Goal: Task Accomplishment & Management: Manage account settings

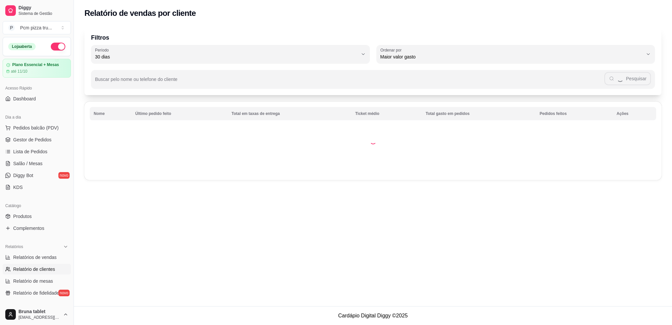
select select "30"
select select "HIGHEST_TOTAL_SPENT_WITH_ORDERS"
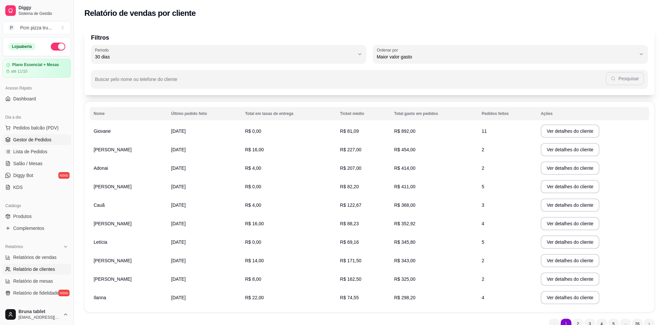
click at [44, 137] on span "Gestor de Pedidos" at bounding box center [32, 139] width 38 height 7
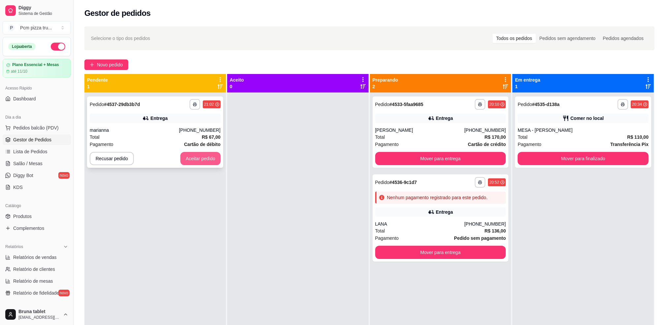
click at [208, 163] on button "Aceitar pedido" at bounding box center [200, 158] width 40 height 13
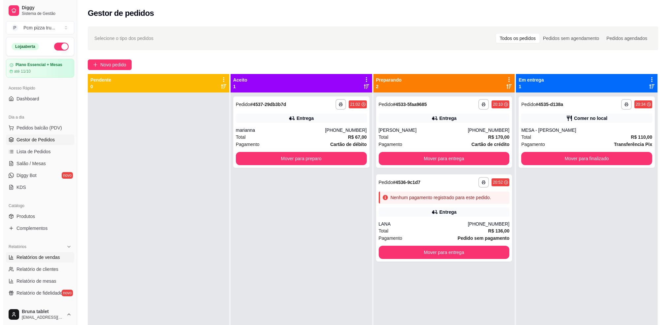
scroll to position [150, 0]
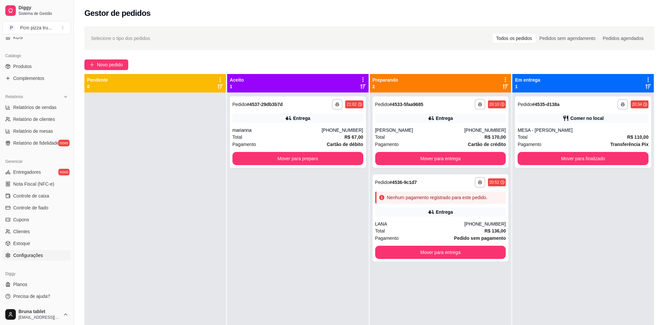
click at [42, 250] on link "Configurações" at bounding box center [37, 255] width 68 height 11
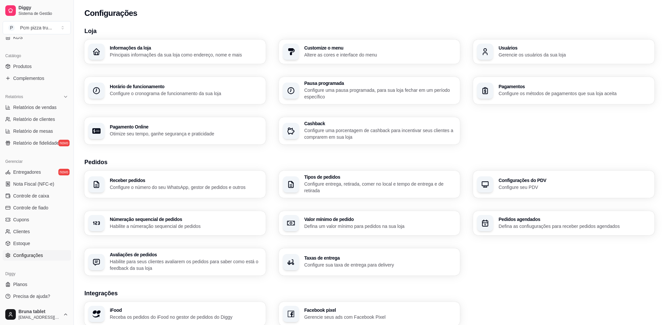
click at [42, 255] on span "Configurações" at bounding box center [28, 255] width 30 height 7
click at [383, 262] on p "Configure sua taxa de entrega para delivery" at bounding box center [380, 264] width 152 height 7
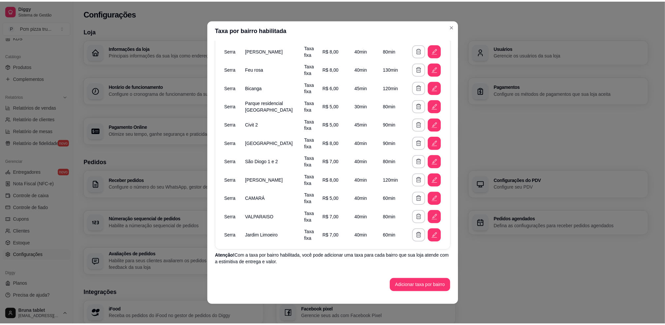
scroll to position [1, 0]
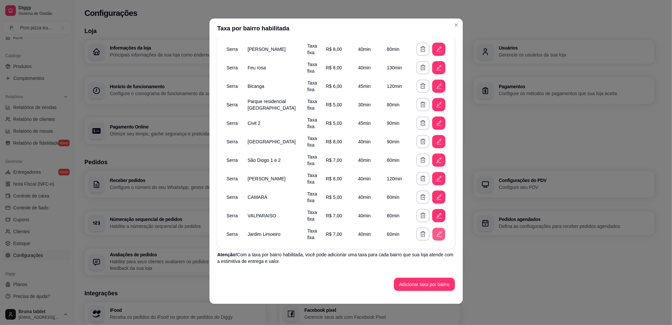
click at [435, 234] on icon "button" at bounding box center [438, 233] width 7 height 7
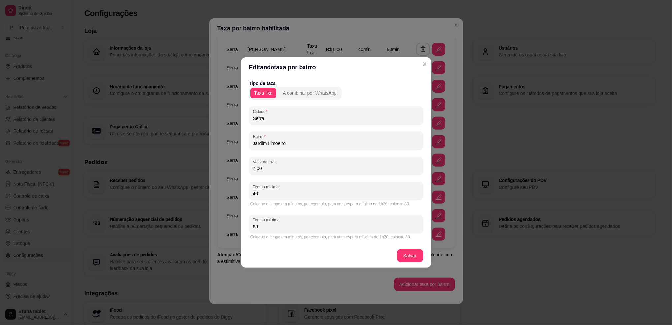
click at [275, 170] on input "7,00" at bounding box center [336, 168] width 166 height 7
type input "6,00"
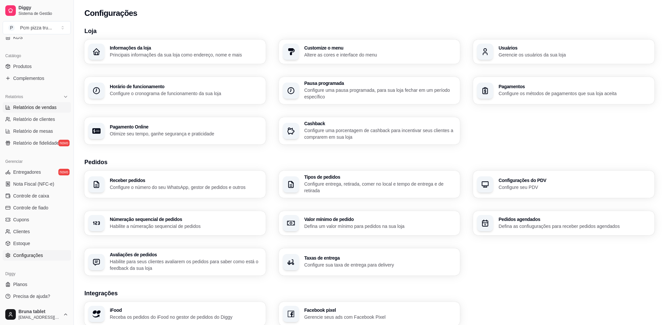
click at [54, 107] on span "Relatórios de vendas" at bounding box center [35, 107] width 44 height 7
select select "ALL"
select select "0"
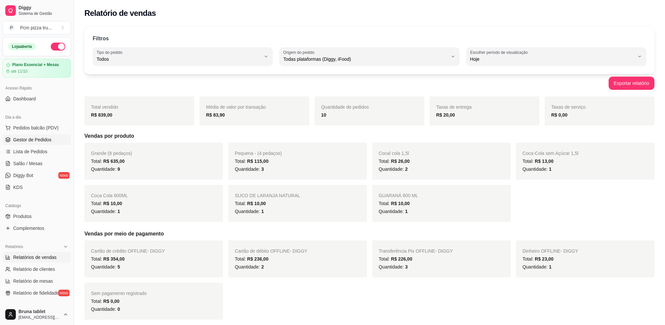
click at [49, 136] on span "Gestor de Pedidos" at bounding box center [32, 139] width 38 height 7
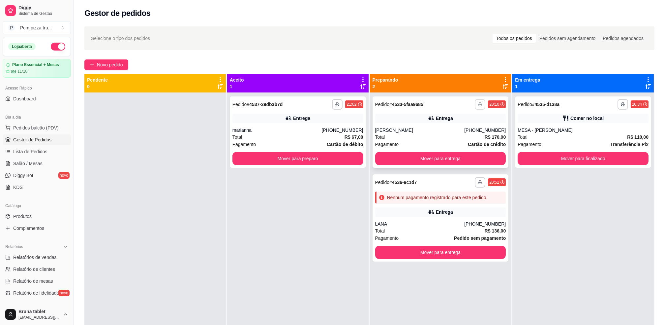
click at [476, 107] on button "button" at bounding box center [480, 104] width 11 height 11
click at [465, 141] on button "IMPRESSORA" at bounding box center [458, 140] width 48 height 11
click at [443, 135] on div "Total R$ 170,00" at bounding box center [440, 136] width 131 height 7
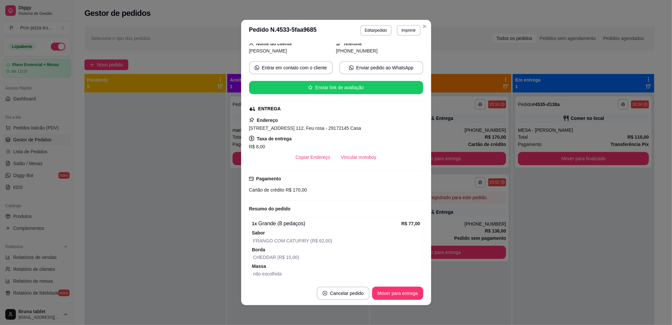
scroll to position [12, 0]
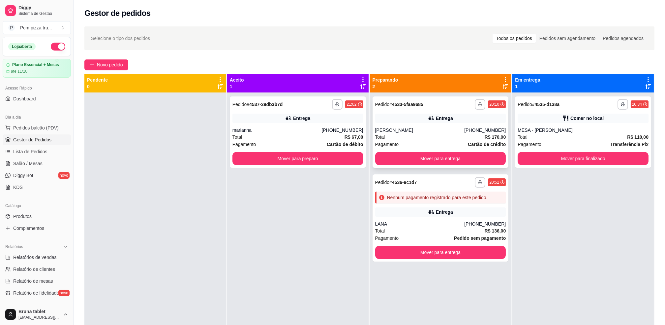
click at [397, 130] on div "[PERSON_NAME]" at bounding box center [419, 130] width 89 height 7
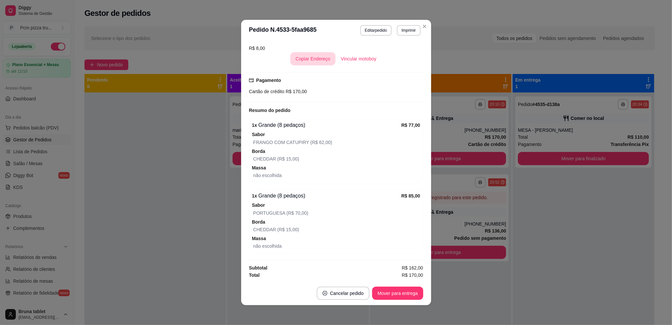
scroll to position [143, 0]
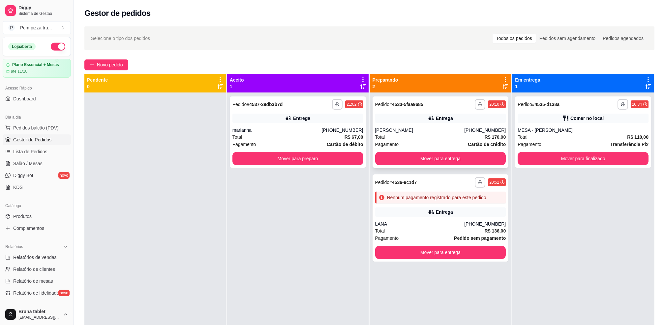
click at [454, 109] on div "**********" at bounding box center [440, 104] width 131 height 11
click at [603, 156] on button "Mover para finalizado" at bounding box center [583, 158] width 131 height 13
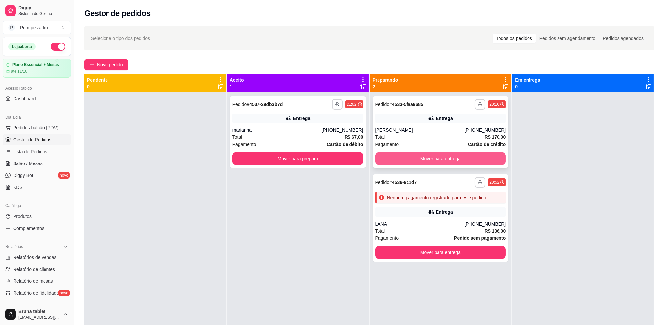
click at [455, 157] on button "Mover para entrega" at bounding box center [440, 158] width 131 height 13
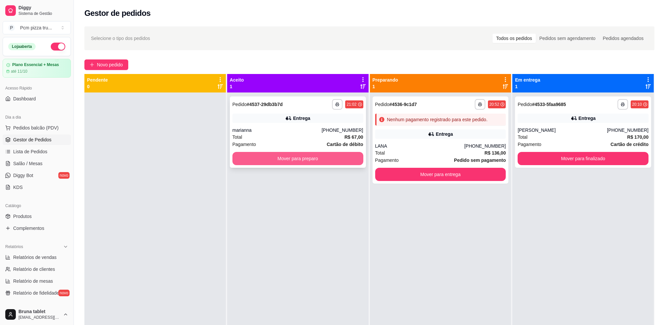
click at [321, 156] on button "Mover para preparo" at bounding box center [297, 158] width 131 height 13
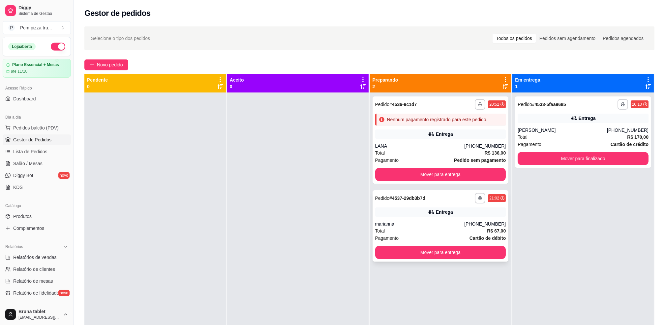
click at [452, 242] on div "**********" at bounding box center [441, 225] width 136 height 71
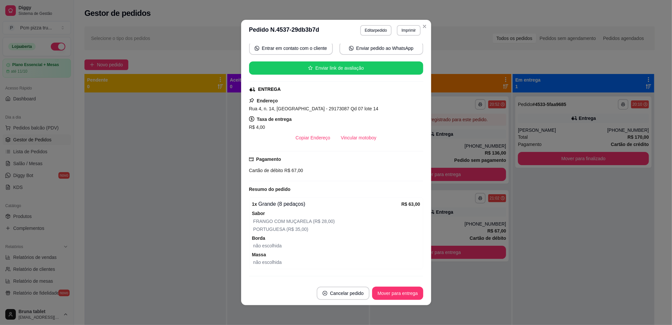
scroll to position [112, 0]
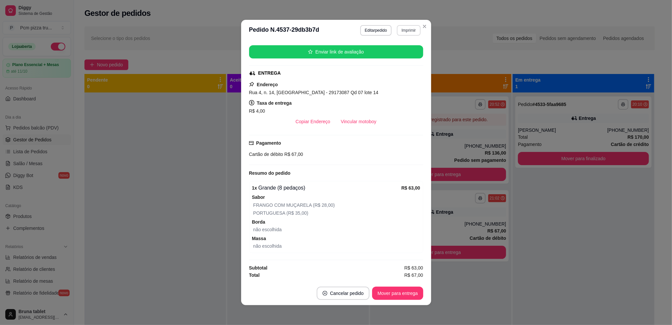
click at [404, 28] on button "Imprimir" at bounding box center [408, 30] width 23 height 11
click at [390, 69] on button "IMPRESSORA" at bounding box center [394, 67] width 46 height 10
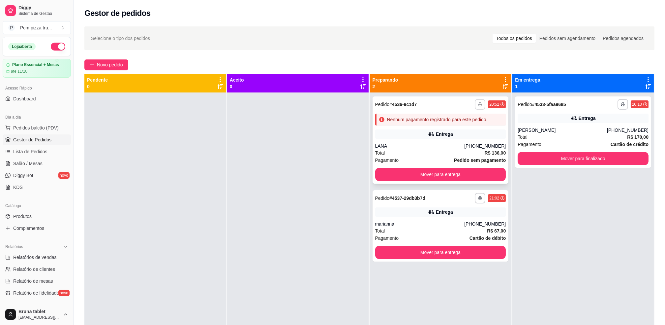
click at [478, 103] on icon "button" at bounding box center [480, 104] width 4 height 4
click at [469, 143] on button "IMPRESSORA" at bounding box center [458, 140] width 46 height 10
click at [104, 66] on span "Novo pedido" at bounding box center [110, 64] width 26 height 7
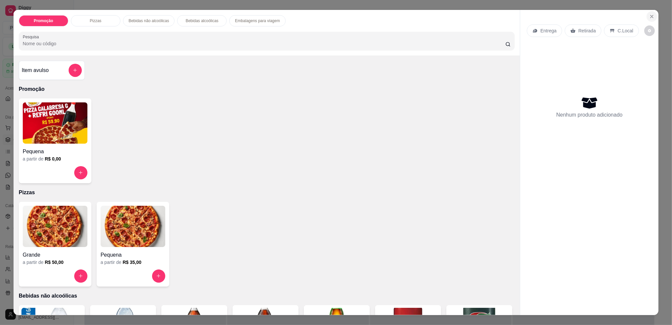
click at [649, 19] on icon "Close" at bounding box center [651, 16] width 5 height 5
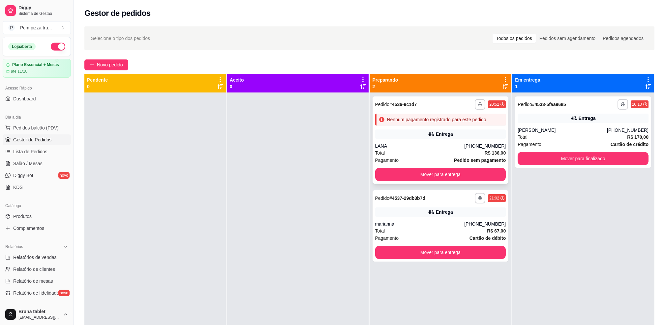
click at [473, 138] on div "Entrega" at bounding box center [440, 133] width 131 height 9
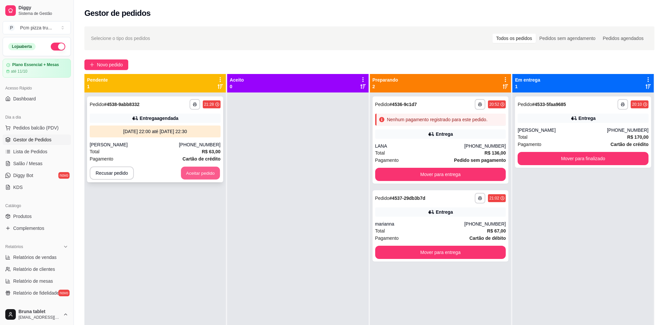
click at [191, 175] on button "Aceitar pedido" at bounding box center [200, 173] width 39 height 13
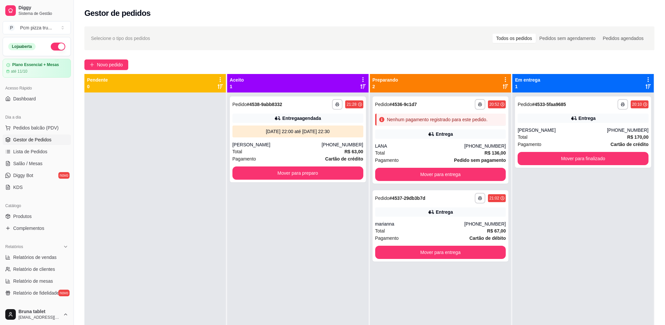
click at [267, 225] on div "**********" at bounding box center [297, 254] width 141 height 325
click at [51, 8] on span "Diggy" at bounding box center [43, 8] width 50 height 6
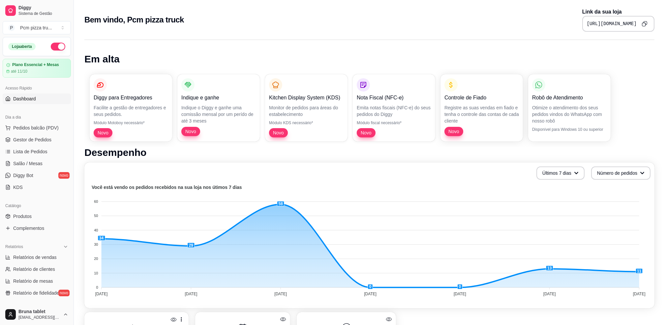
click at [642, 26] on button "Copy to clipboard" at bounding box center [644, 23] width 10 height 10
click at [27, 141] on span "Gestor de Pedidos" at bounding box center [32, 139] width 38 height 7
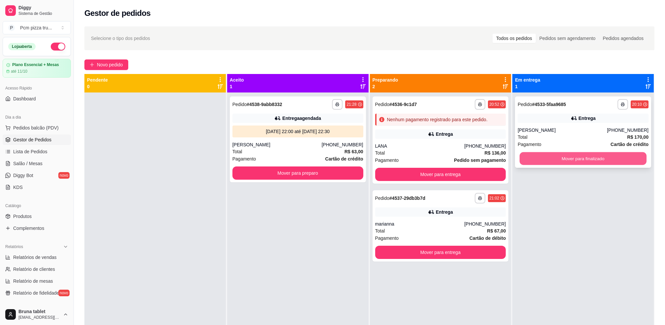
click at [569, 154] on button "Mover para finalizado" at bounding box center [583, 158] width 127 height 13
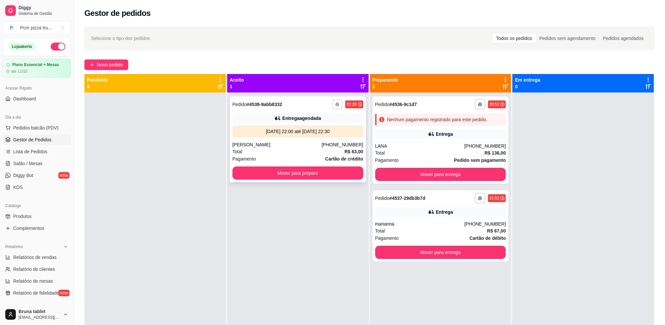
click at [335, 109] on button "button" at bounding box center [337, 104] width 10 height 10
click at [326, 142] on button "IMPRESSORA" at bounding box center [318, 140] width 48 height 11
click at [418, 169] on button "Mover para entrega" at bounding box center [440, 174] width 127 height 13
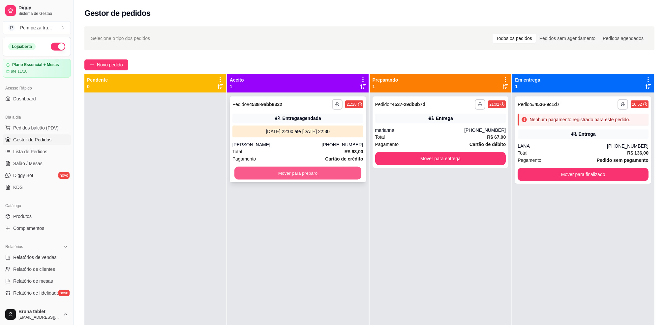
click at [329, 170] on button "Mover para preparo" at bounding box center [297, 173] width 127 height 13
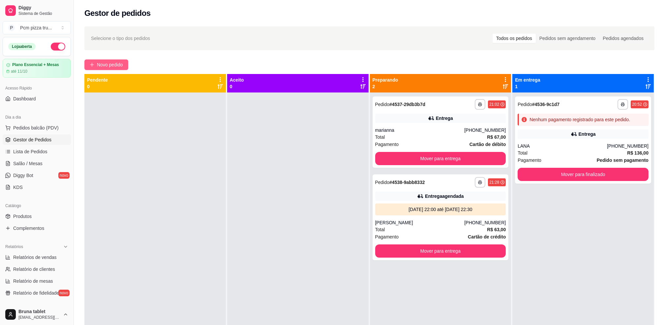
click at [123, 61] on span "Novo pedido" at bounding box center [110, 64] width 26 height 7
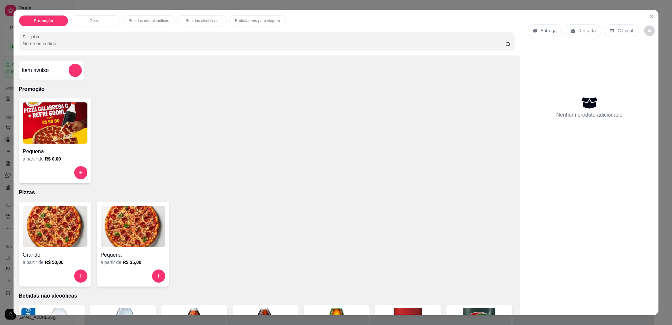
click at [58, 228] on img at bounding box center [55, 225] width 65 height 41
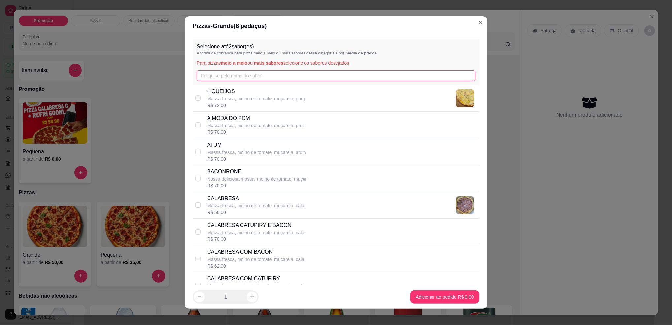
click at [217, 74] on input "text" at bounding box center [336, 75] width 279 height 11
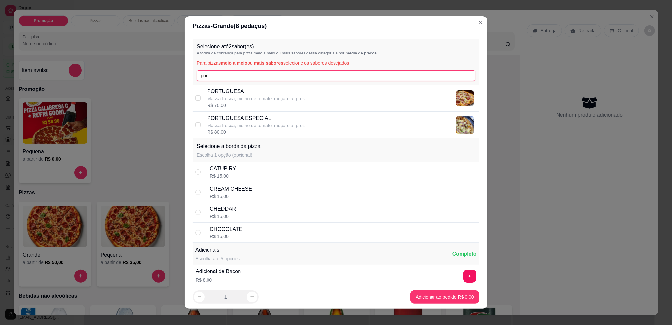
type input "por"
click at [247, 99] on p "Massa fresca, molho de tomate, muçarela, pres" at bounding box center [256, 98] width 98 height 7
checkbox input "true"
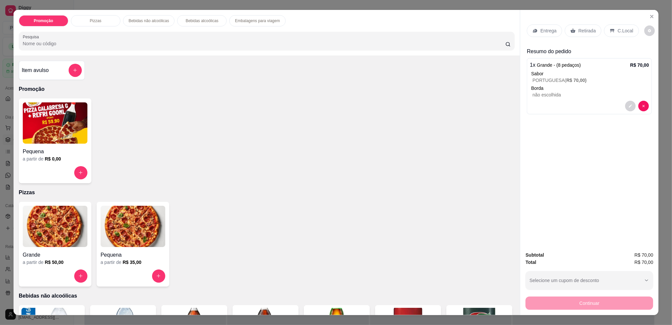
click at [61, 234] on img at bounding box center [55, 225] width 65 height 41
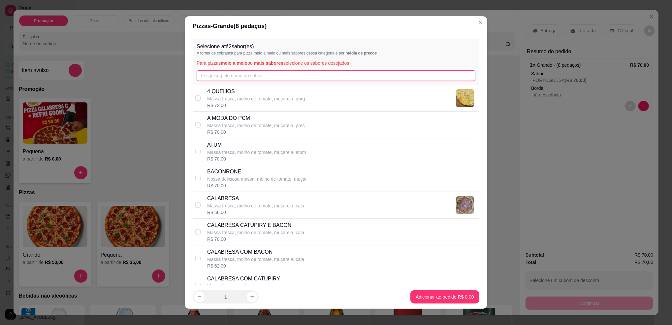
click at [226, 73] on input "text" at bounding box center [336, 75] width 279 height 11
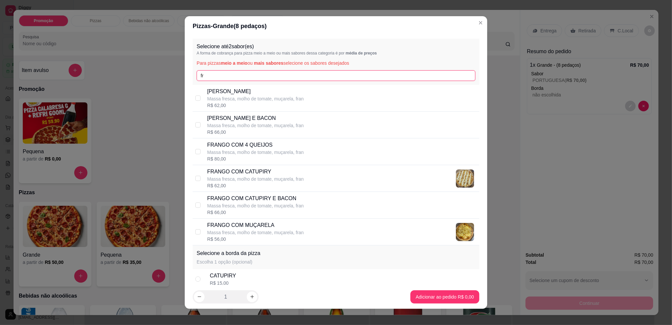
type input "fr"
click at [281, 172] on p "FRANGO COM CATUPIRY" at bounding box center [255, 172] width 97 height 8
checkbox input "true"
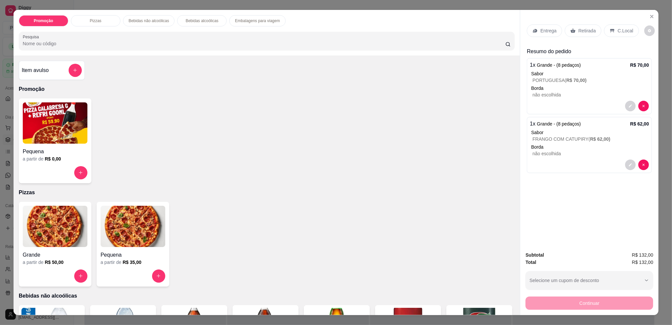
click at [610, 31] on div "C.Local" at bounding box center [621, 30] width 35 height 13
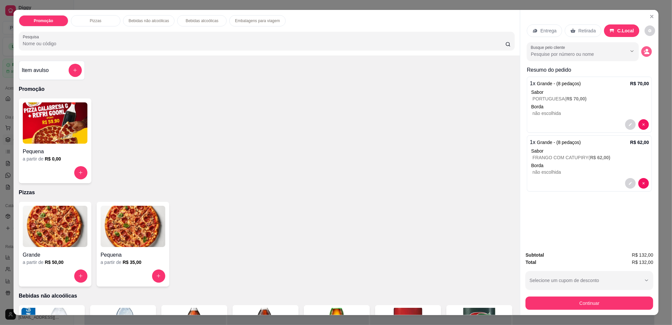
click at [644, 54] on icon "decrease-product-quantity" at bounding box center [646, 51] width 6 height 6
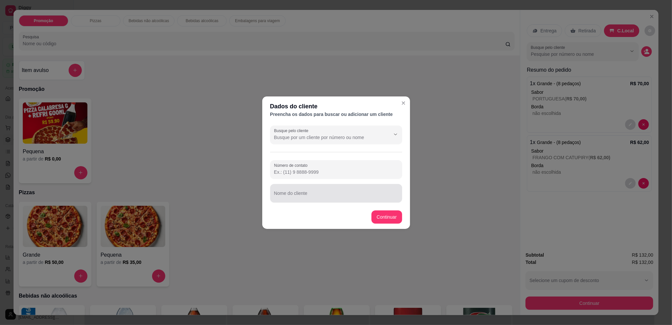
click at [320, 187] on div at bounding box center [336, 192] width 124 height 13
type input "mesa"
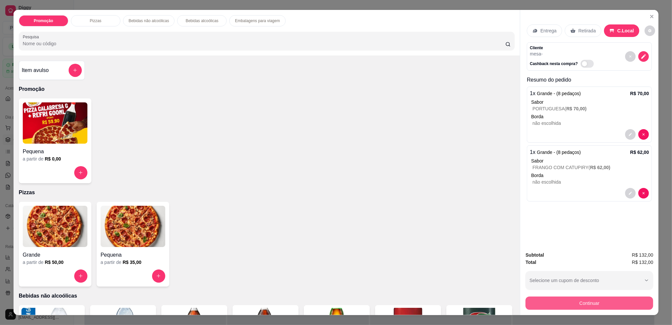
click at [536, 302] on button "Continuar" at bounding box center [589, 302] width 128 height 13
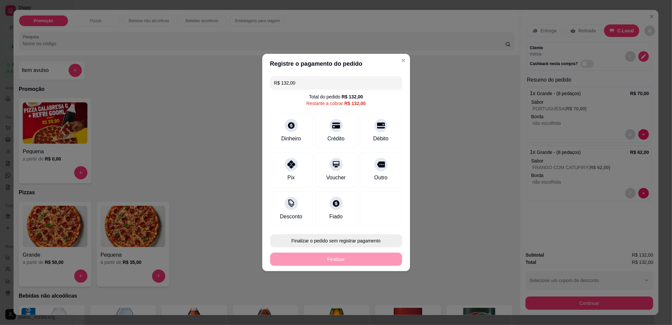
click at [317, 238] on button "Finalizar o pedido sem registrar pagamento" at bounding box center [336, 240] width 132 height 13
click at [377, 299] on button "Confirmar" at bounding box center [378, 295] width 24 height 10
type input "R$ 0,00"
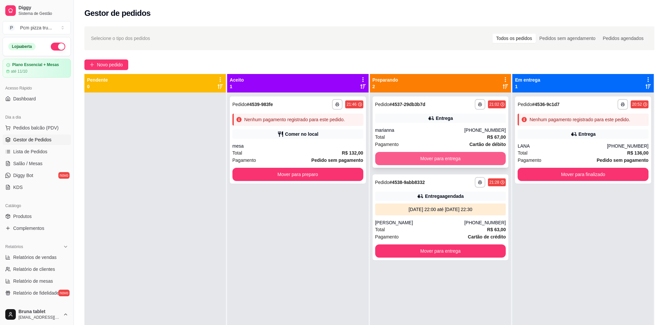
click at [433, 160] on button "Mover para entrega" at bounding box center [440, 158] width 131 height 13
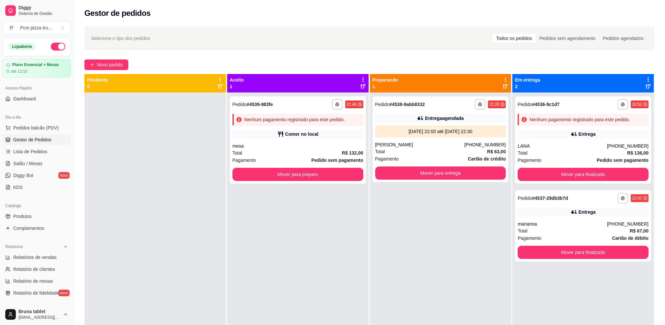
click at [433, 160] on div "Pagamento Cartão de crédito" at bounding box center [440, 158] width 131 height 7
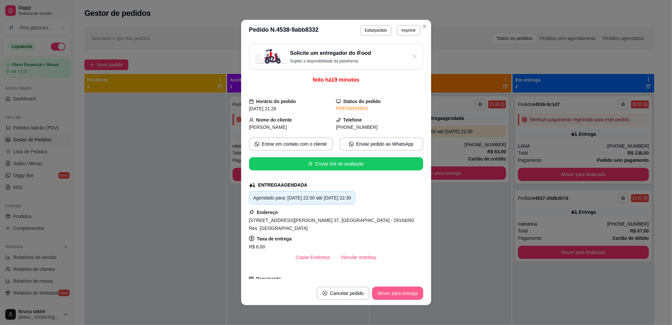
click at [384, 291] on button "Mover para entrega" at bounding box center [397, 292] width 51 height 13
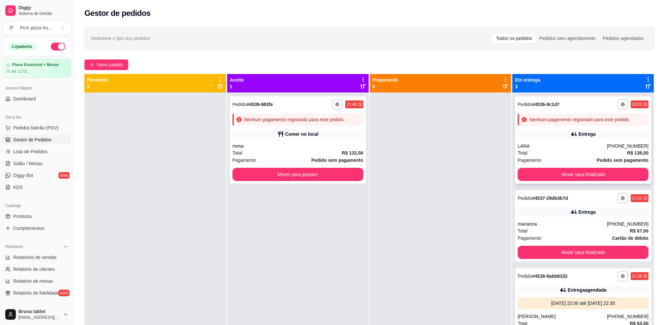
click at [571, 132] on icon at bounding box center [574, 134] width 7 height 7
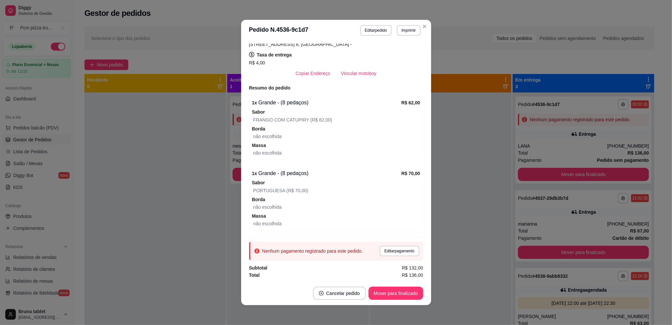
scroll to position [1, 0]
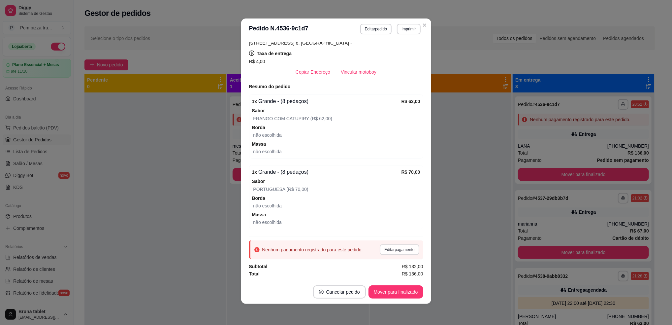
click at [390, 248] on button "Editar pagamento" at bounding box center [399, 249] width 39 height 11
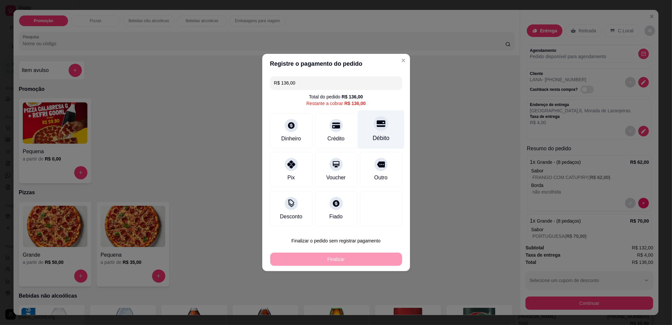
click at [382, 134] on div "Débito" at bounding box center [380, 138] width 17 height 9
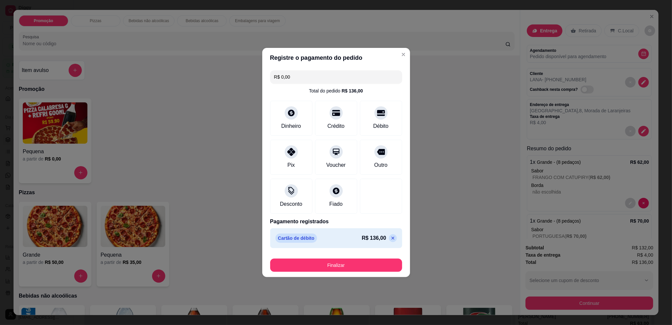
click at [383, 263] on button "Finalizar" at bounding box center [336, 264] width 132 height 13
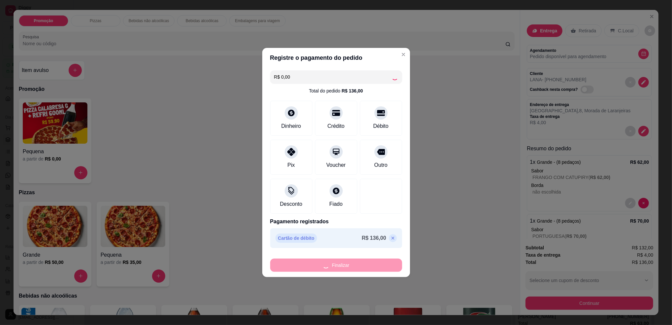
type input "-R$ 136,00"
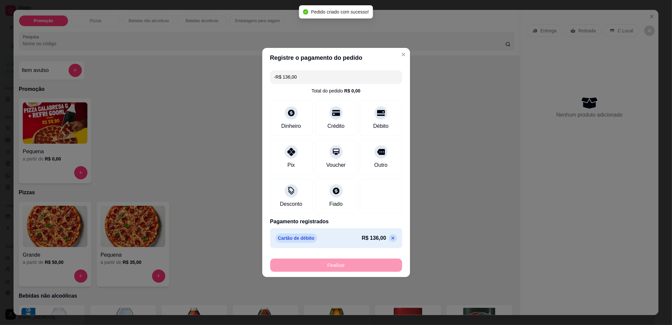
scroll to position [155, 0]
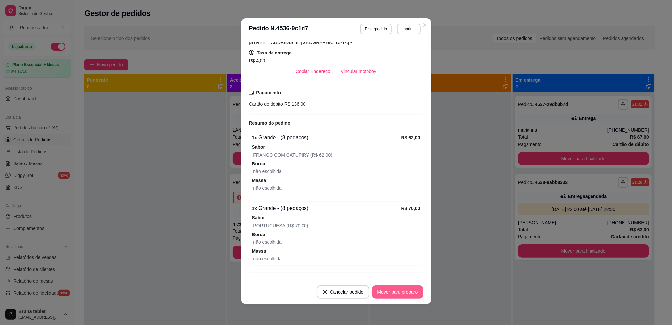
click at [392, 292] on button "Mover para preparo" at bounding box center [397, 291] width 51 height 13
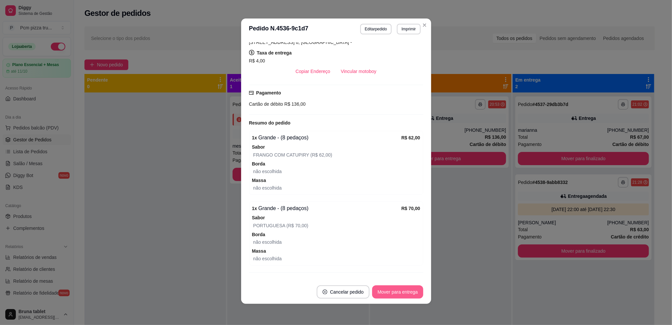
click at [392, 292] on button "Mover para entrega" at bounding box center [397, 291] width 51 height 13
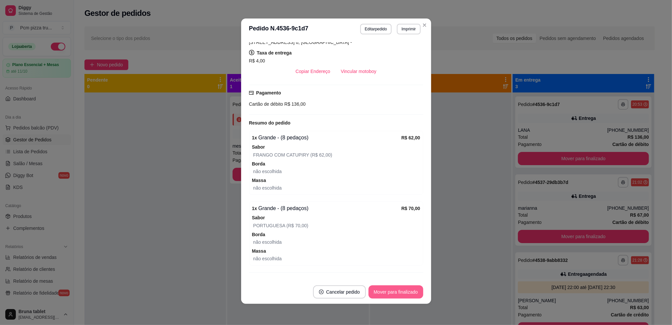
click at [392, 292] on button "Mover para finalizado" at bounding box center [395, 291] width 55 height 13
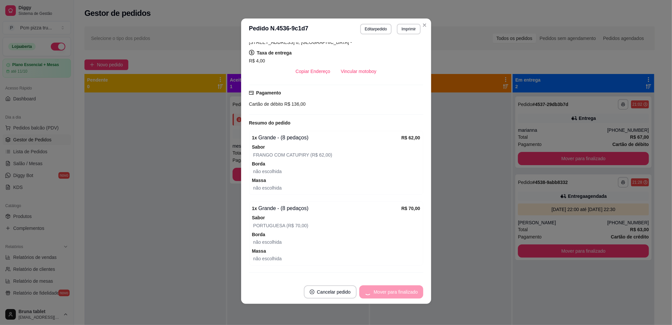
scroll to position [134, 0]
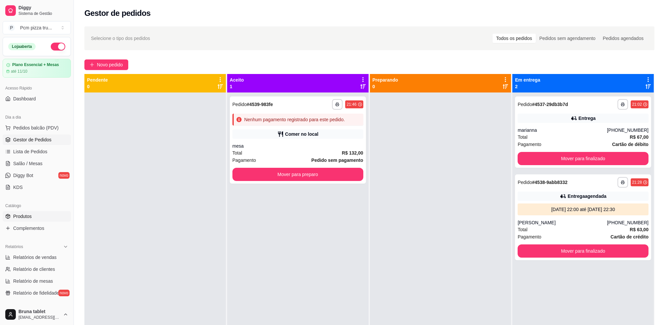
click at [36, 216] on link "Produtos" at bounding box center [37, 216] width 68 height 11
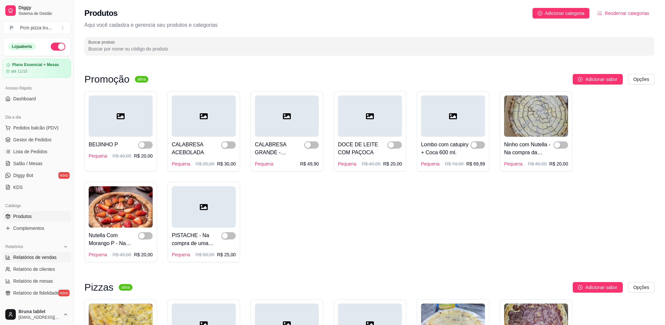
click at [44, 259] on span "Relatórios de vendas" at bounding box center [35, 257] width 44 height 7
select select "ALL"
select select "0"
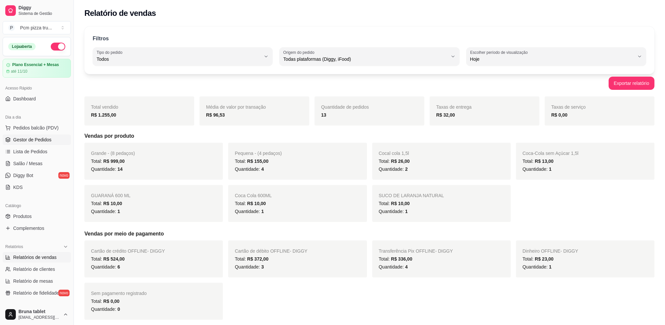
click at [48, 140] on span "Gestor de Pedidos" at bounding box center [32, 139] width 38 height 7
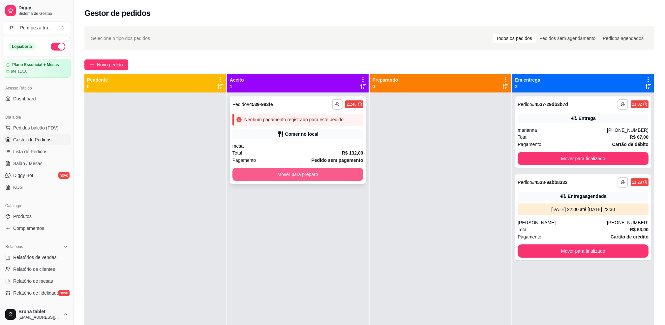
click at [329, 174] on button "Mover para preparo" at bounding box center [297, 174] width 131 height 13
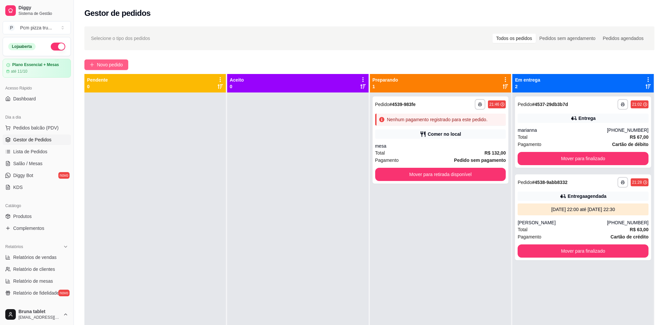
click at [119, 67] on span "Novo pedido" at bounding box center [110, 64] width 26 height 7
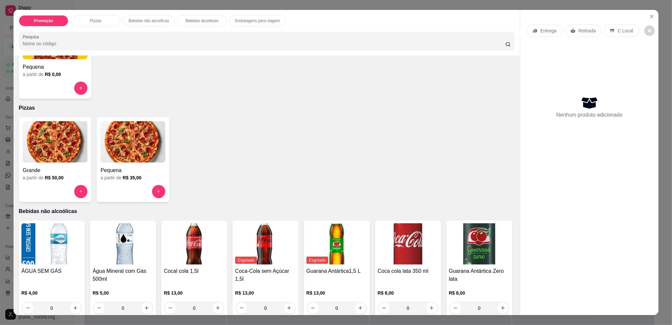
scroll to position [88, 0]
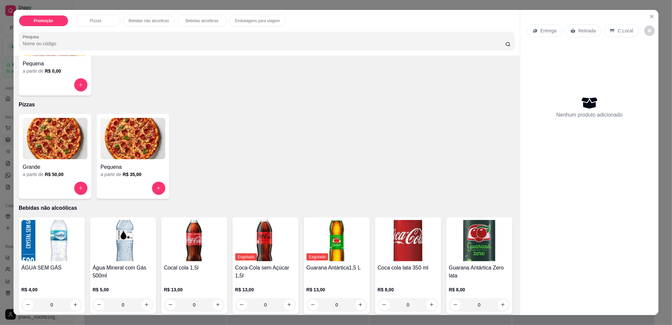
click at [45, 143] on img at bounding box center [55, 138] width 65 height 41
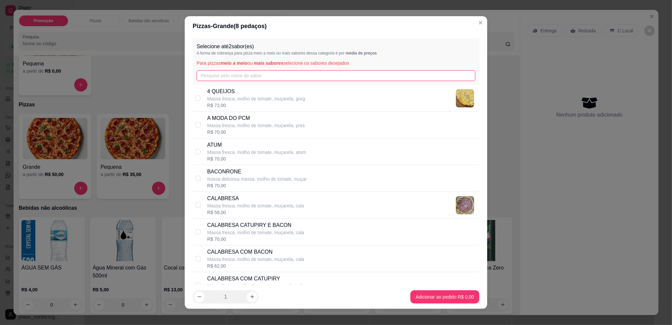
click at [212, 74] on input "text" at bounding box center [336, 75] width 279 height 11
click at [226, 102] on div "R$ 72,00" at bounding box center [256, 105] width 98 height 7
checkbox input "true"
click at [229, 76] on input "text" at bounding box center [336, 75] width 279 height 11
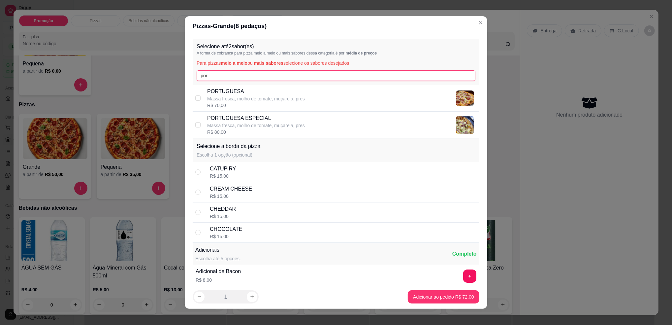
type input "por"
click at [304, 92] on div "PORTUGUESA Massa fresca, molho de tomate, muçarela, pres R$ 70,00" at bounding box center [341, 97] width 269 height 21
checkbox input "true"
click at [259, 174] on div "CATUPIRY R$ 15,00" at bounding box center [343, 172] width 267 height 15
radio input "true"
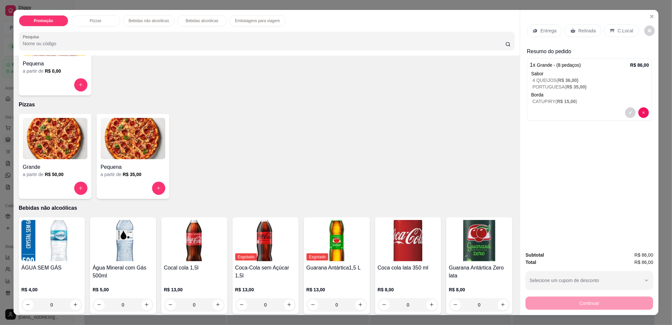
click at [585, 31] on p "Retirada" at bounding box center [586, 30] width 17 height 7
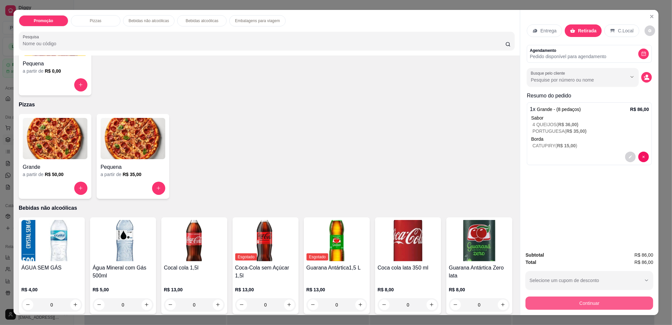
click at [591, 305] on button "Continuar" at bounding box center [589, 302] width 128 height 13
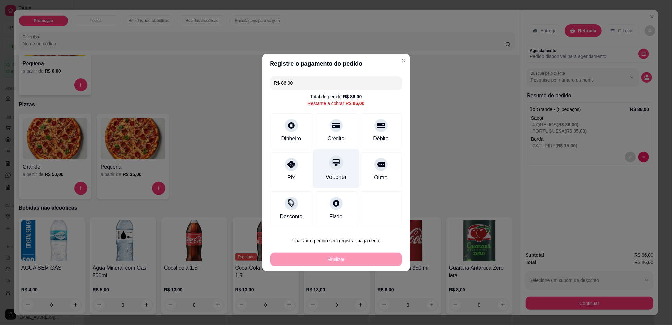
click at [338, 175] on div "Voucher" at bounding box center [335, 176] width 21 height 9
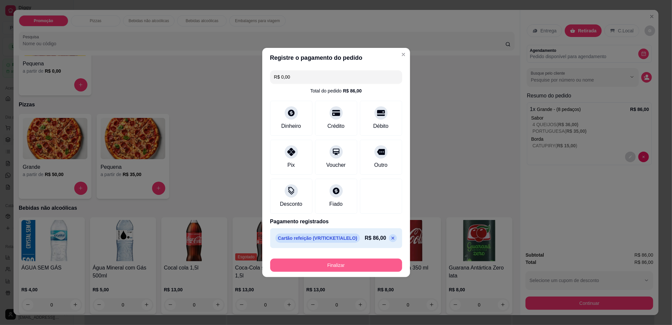
click at [382, 265] on button "Finalizar" at bounding box center [336, 264] width 132 height 13
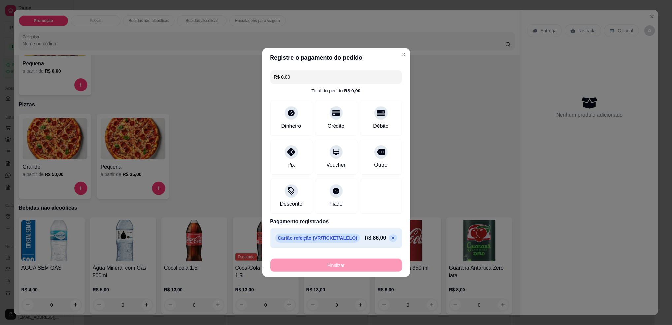
type input "-R$ 86,00"
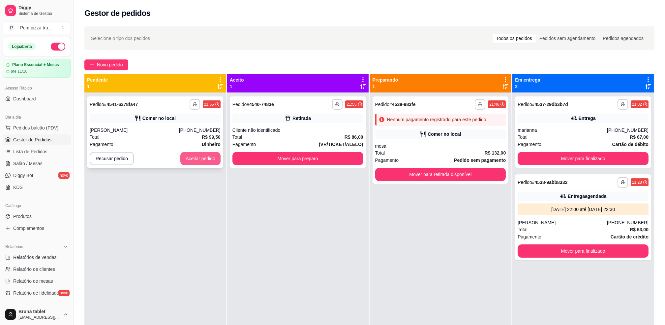
click at [194, 160] on button "Aceitar pedido" at bounding box center [200, 158] width 40 height 13
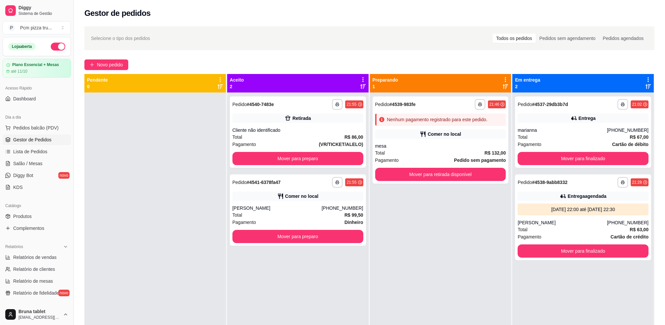
click at [124, 58] on div "**********" at bounding box center [369, 214] width 591 height 384
click at [124, 62] on button "Novo pedido" at bounding box center [106, 64] width 44 height 11
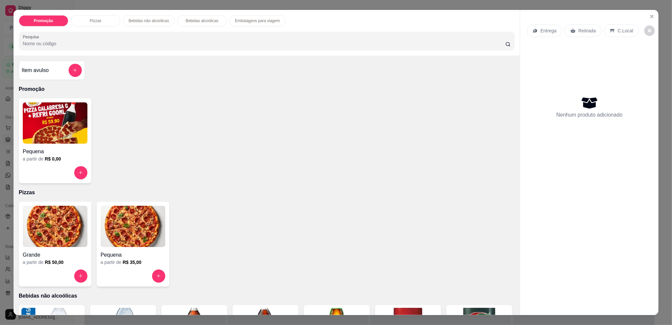
click at [119, 232] on img at bounding box center [133, 225] width 65 height 41
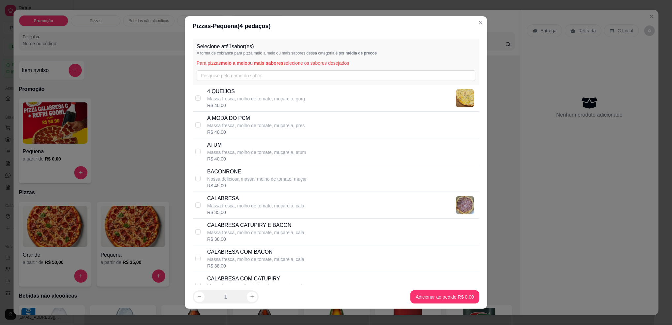
click at [221, 64] on span "meio a meio" at bounding box center [234, 62] width 27 height 5
click at [221, 73] on input "text" at bounding box center [336, 75] width 279 height 11
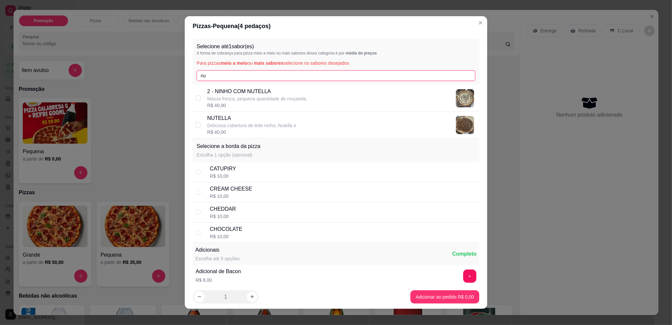
type input "nu"
click at [268, 120] on p "NUTELLA" at bounding box center [251, 118] width 89 height 8
checkbox input "true"
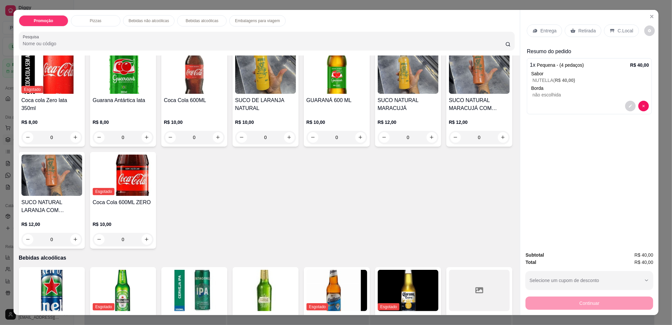
scroll to position [352, 0]
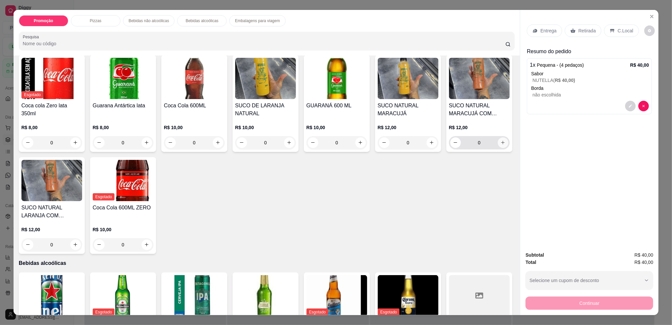
click at [500, 145] on icon "increase-product-quantity" at bounding box center [502, 142] width 5 height 5
type input "1"
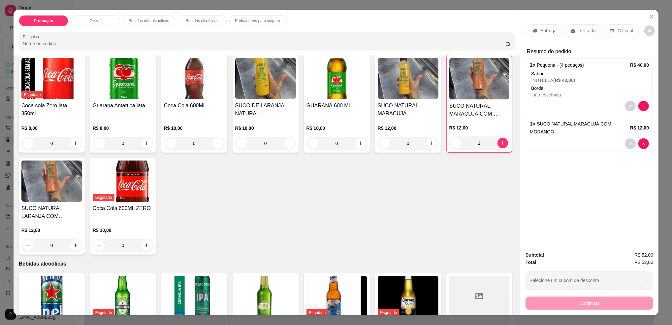
click at [582, 31] on p "Retirada" at bounding box center [586, 30] width 17 height 7
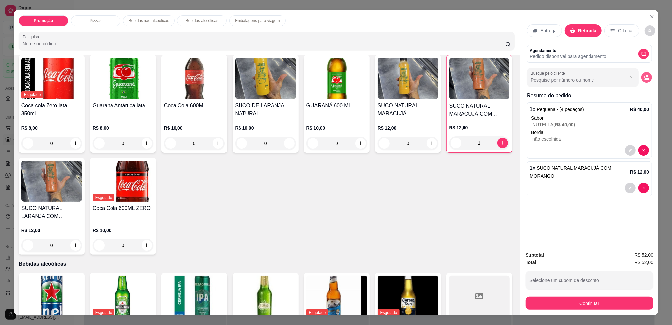
click at [645, 76] on icon "decrease-product-quantity" at bounding box center [646, 77] width 6 height 6
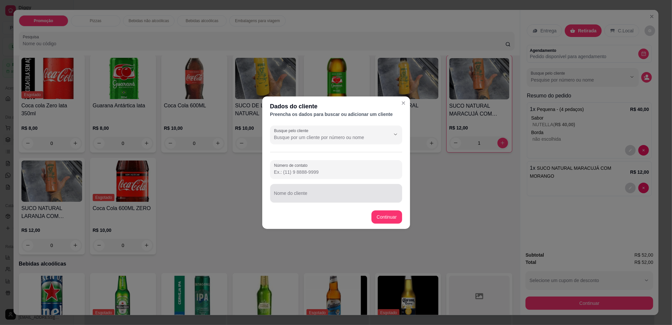
click at [311, 193] on input "Nome do cliente" at bounding box center [336, 195] width 124 height 7
type input "TAISSA"
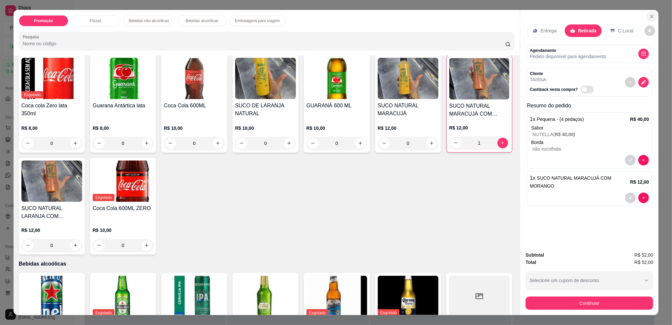
click at [650, 16] on icon "Close" at bounding box center [651, 16] width 5 height 5
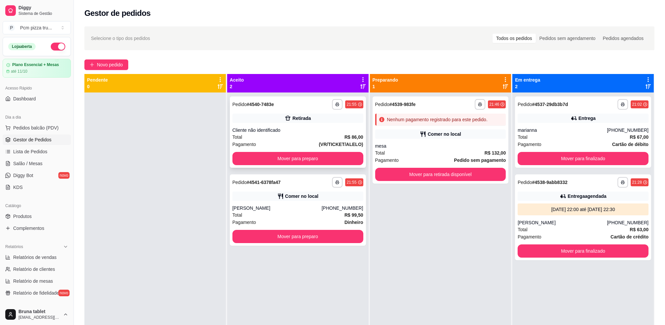
click at [266, 125] on div "**********" at bounding box center [298, 131] width 136 height 71
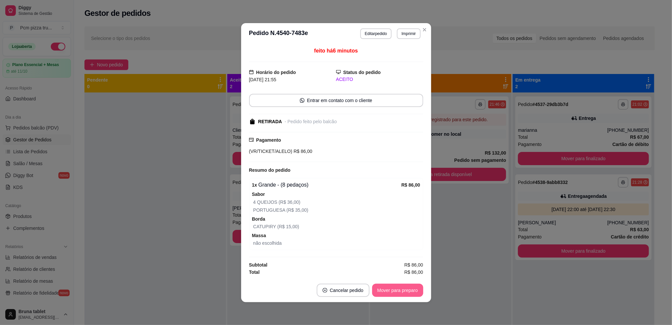
click at [412, 288] on button "Mover para preparo" at bounding box center [397, 289] width 51 height 13
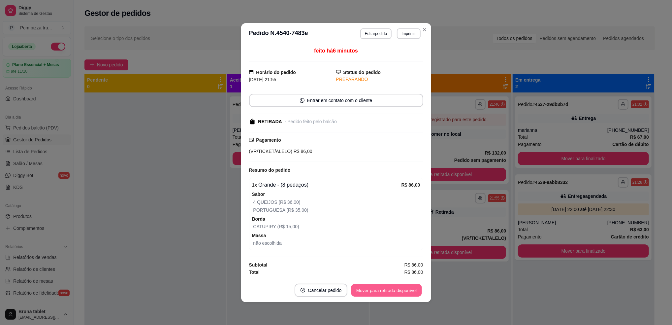
click at [412, 288] on button "Mover para retirada disponível" at bounding box center [386, 289] width 71 height 13
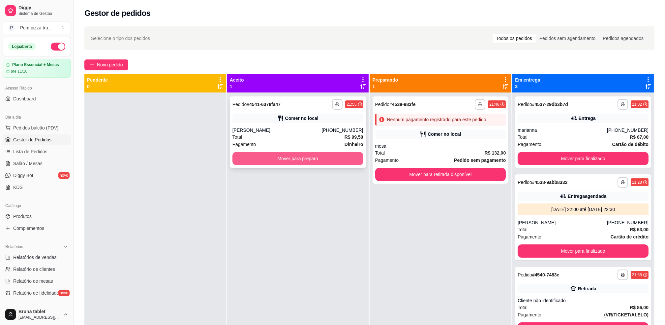
click at [308, 157] on button "Mover para preparo" at bounding box center [297, 158] width 131 height 13
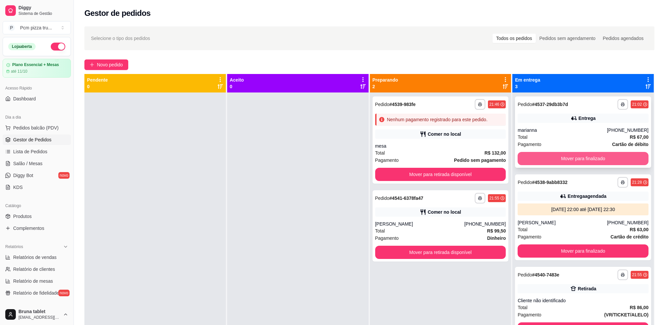
click at [549, 154] on button "Mover para finalizado" at bounding box center [583, 158] width 131 height 13
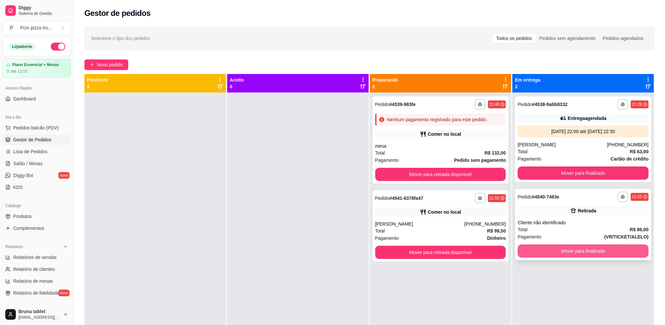
click at [559, 246] on button "Mover para finalizado" at bounding box center [583, 250] width 131 height 13
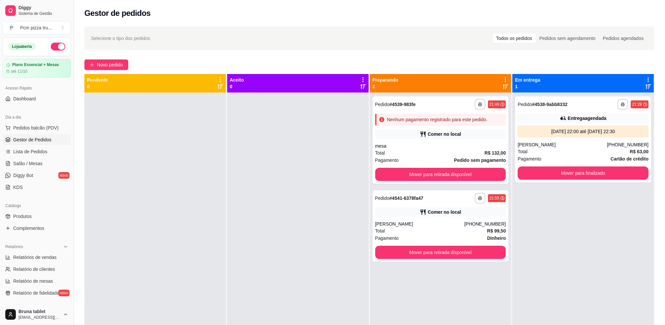
click at [346, 171] on div at bounding box center [297, 254] width 141 height 325
click at [37, 258] on span "Relatórios de vendas" at bounding box center [35, 257] width 44 height 7
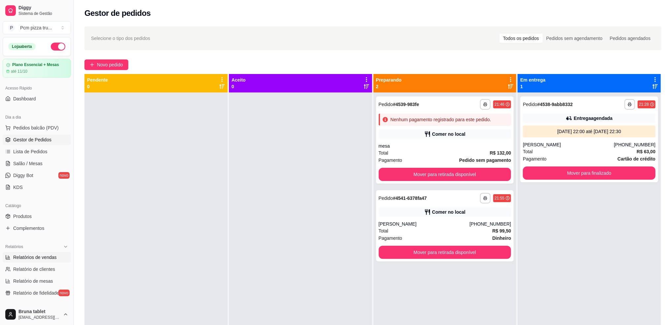
select select "ALL"
select select "0"
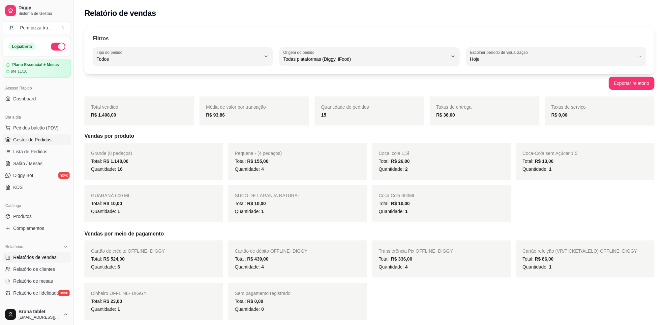
click at [37, 139] on span "Gestor de Pedidos" at bounding box center [32, 139] width 38 height 7
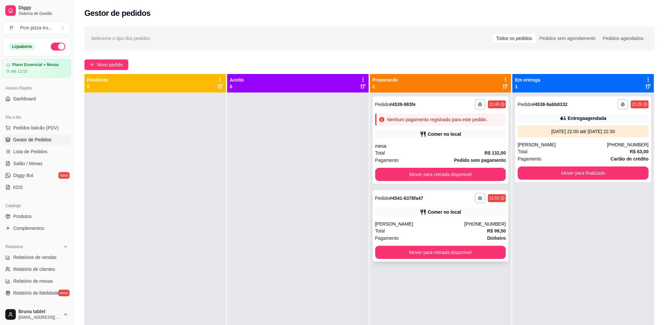
click at [462, 209] on div "Comer no local" at bounding box center [440, 211] width 131 height 9
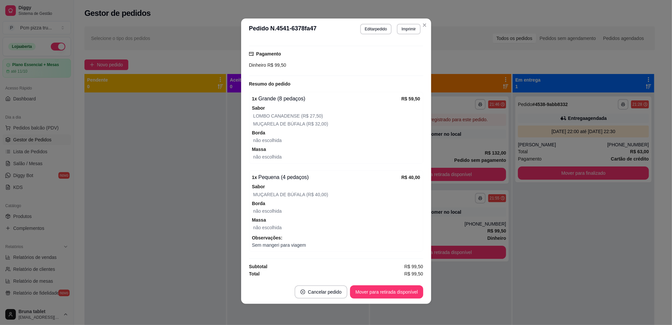
scroll to position [97, 0]
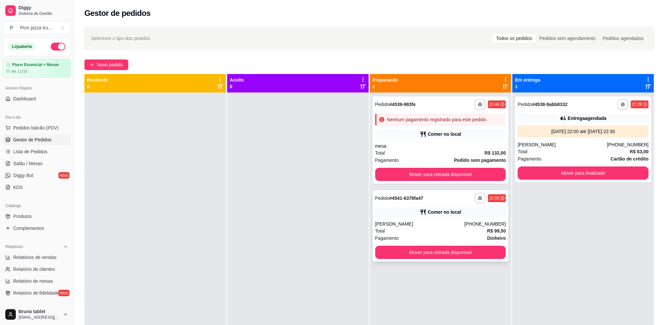
click at [386, 220] on div "[PERSON_NAME]" at bounding box center [419, 223] width 89 height 7
click at [46, 257] on span "Relatórios de vendas" at bounding box center [35, 257] width 44 height 7
select select "ALL"
select select "0"
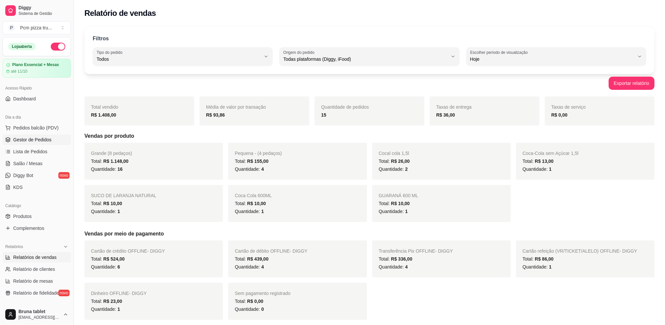
click at [44, 141] on span "Gestor de Pedidos" at bounding box center [32, 139] width 38 height 7
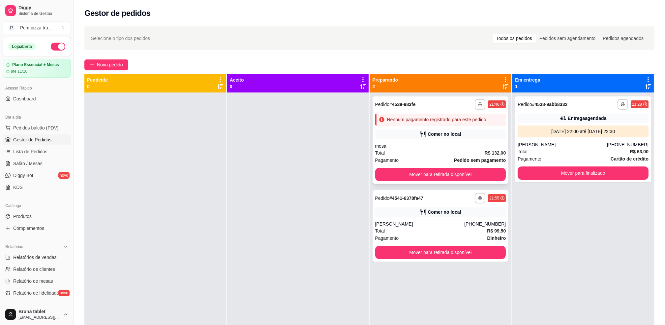
click at [456, 131] on div "Comer no local" at bounding box center [444, 134] width 33 height 7
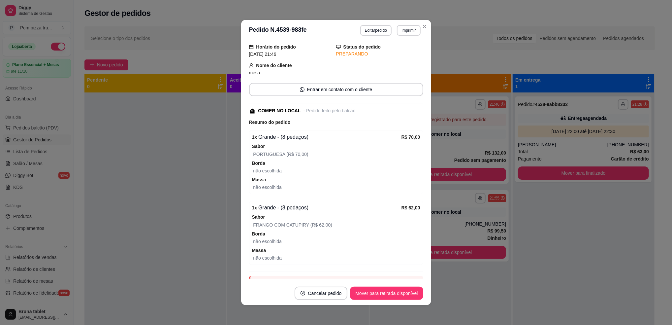
scroll to position [57, 0]
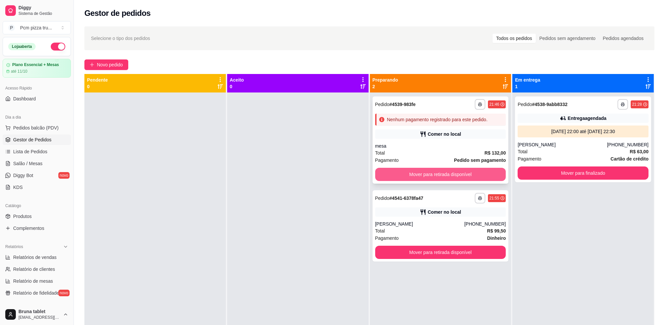
click at [424, 169] on button "Mover para retirada disponível" at bounding box center [440, 174] width 131 height 13
click at [408, 202] on div "**********" at bounding box center [440, 198] width 131 height 11
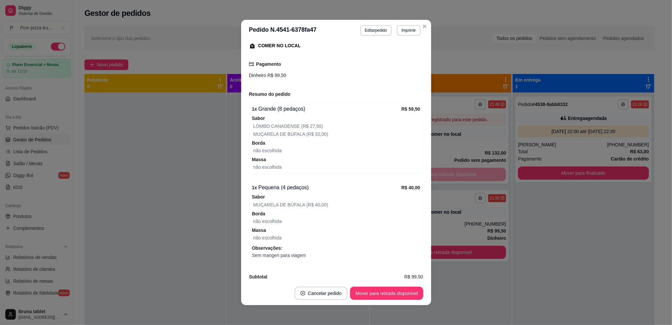
scroll to position [97, 0]
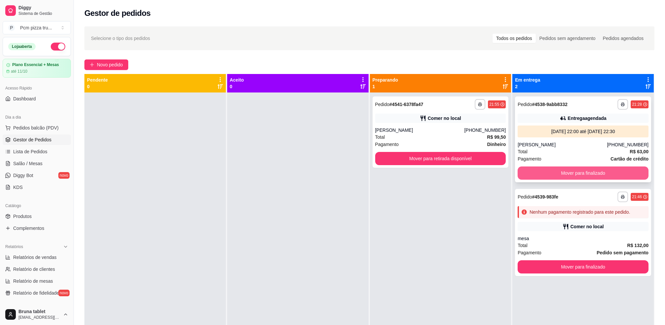
click at [568, 167] on button "Mover para finalizado" at bounding box center [583, 172] width 131 height 13
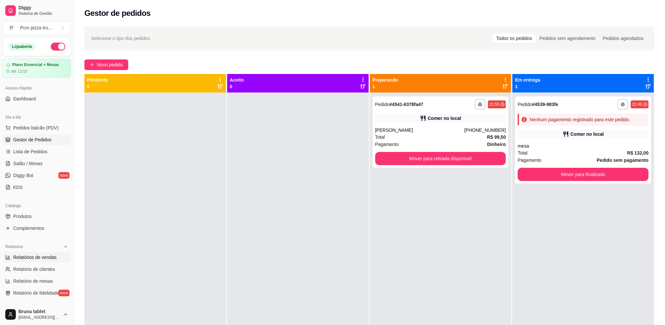
click at [20, 260] on span "Relatórios de vendas" at bounding box center [35, 257] width 44 height 7
select select "ALL"
select select "0"
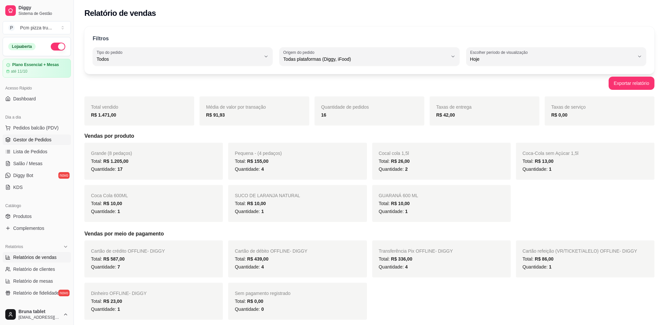
click at [40, 144] on link "Gestor de Pedidos" at bounding box center [37, 139] width 68 height 11
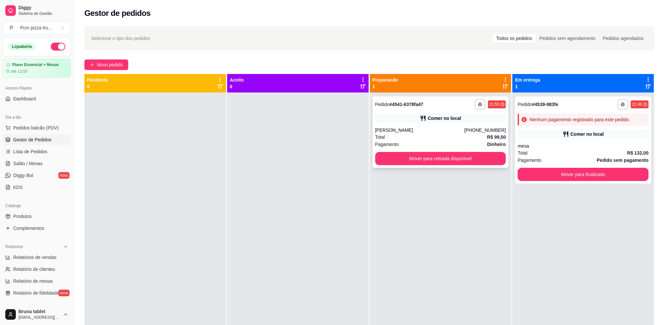
click at [417, 128] on div "[PERSON_NAME]" at bounding box center [419, 130] width 89 height 7
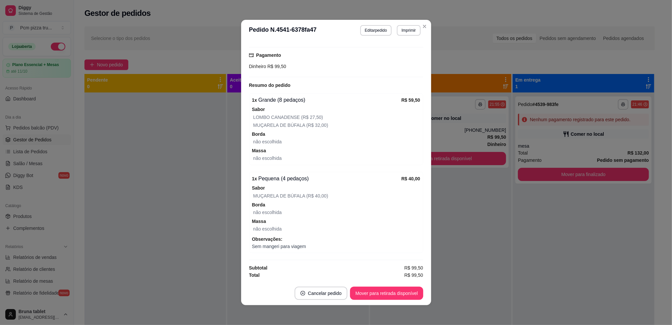
scroll to position [97, 0]
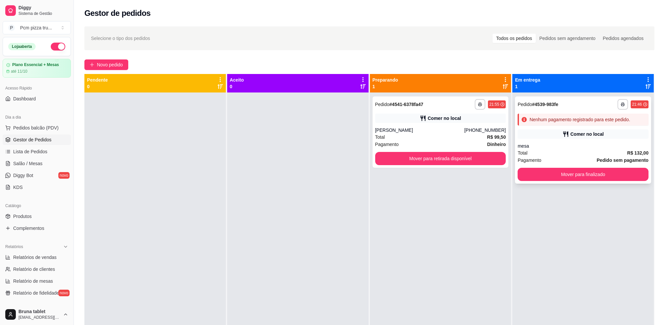
click at [591, 148] on div "mesa" at bounding box center [583, 145] width 131 height 7
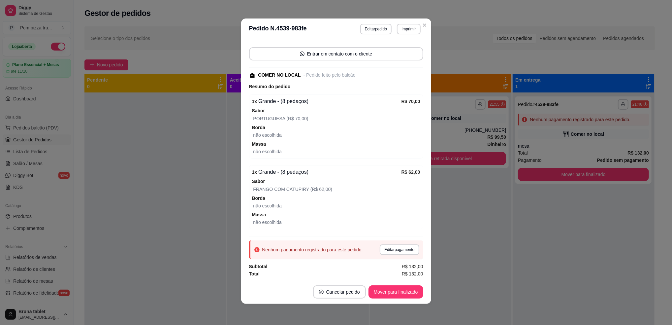
scroll to position [57, 0]
click at [366, 31] on button "Editar pedido" at bounding box center [375, 29] width 31 height 11
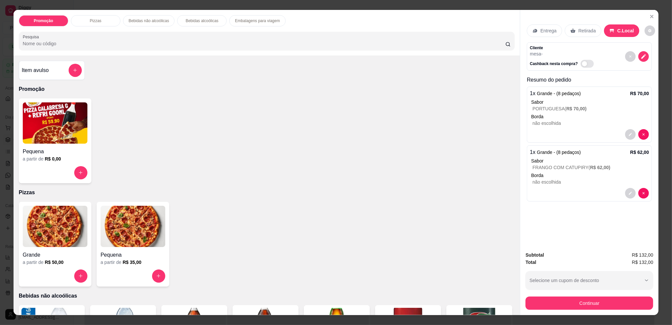
scroll to position [176, 0]
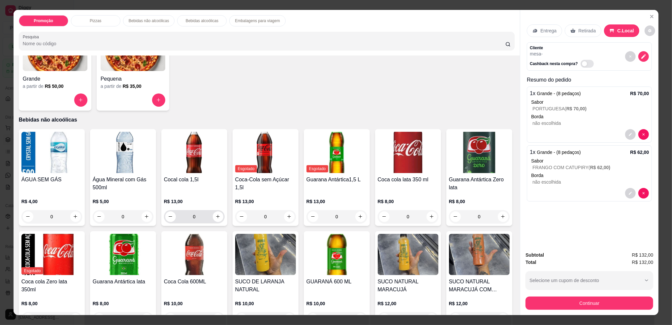
click at [219, 216] on button "increase-product-quantity" at bounding box center [218, 216] width 11 height 11
type input "1"
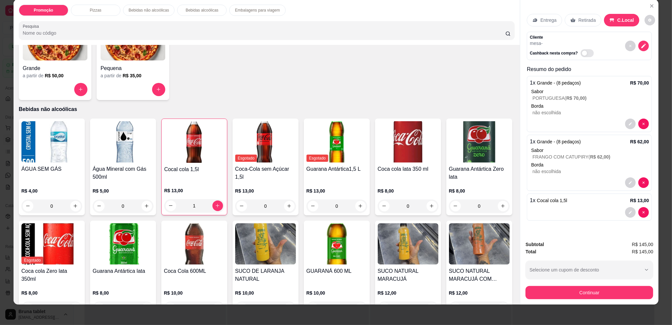
scroll to position [11, 0]
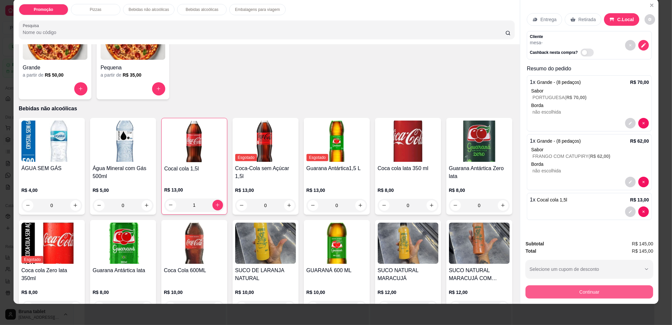
click at [588, 295] on button "Continuar" at bounding box center [589, 291] width 128 height 13
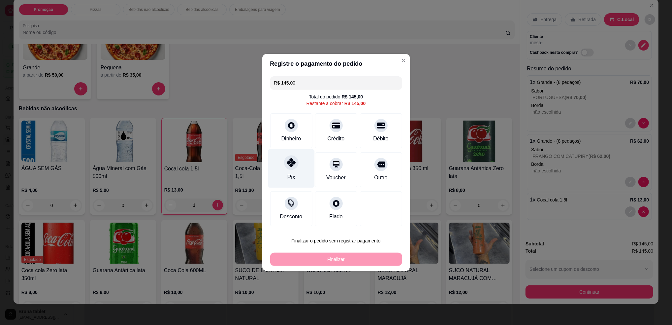
click at [289, 159] on icon at bounding box center [291, 162] width 9 height 9
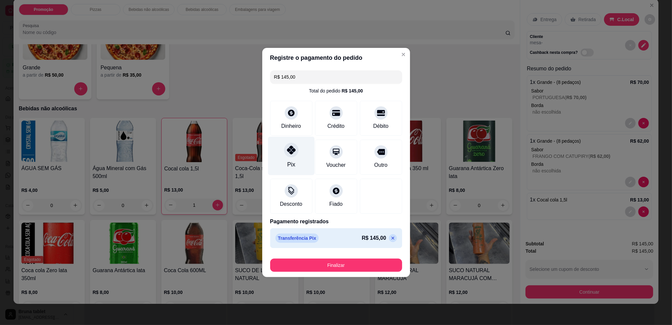
type input "R$ 0,00"
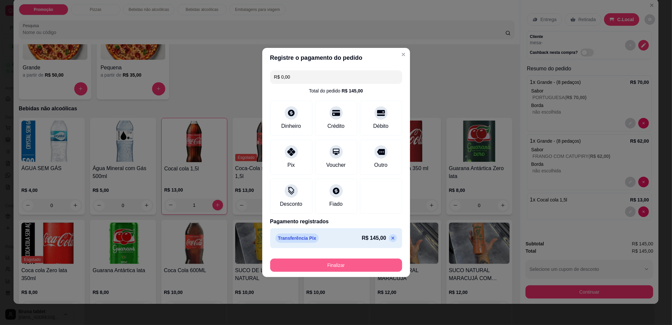
click at [340, 270] on button "Finalizar" at bounding box center [336, 264] width 132 height 13
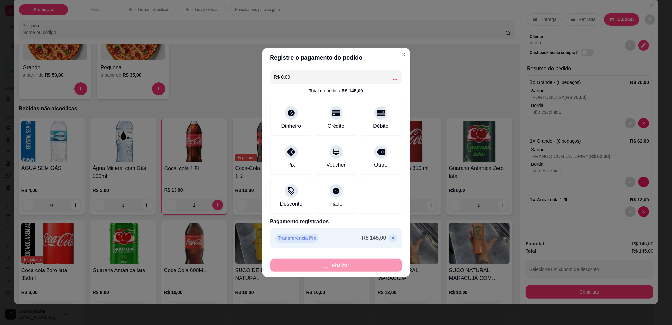
type input "0"
type input "-R$ 145,00"
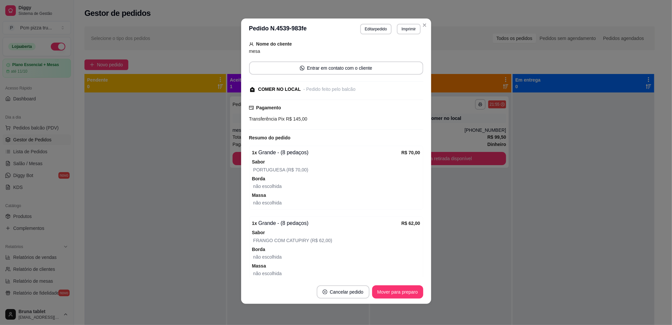
scroll to position [71, 0]
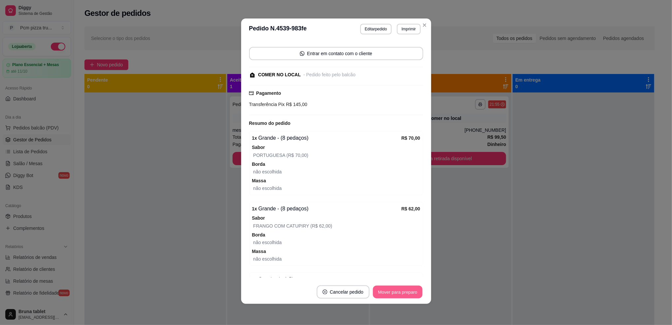
click at [404, 291] on button "Mover para preparo" at bounding box center [397, 291] width 49 height 13
click at [405, 291] on div "Mover para preparo" at bounding box center [393, 291] width 60 height 13
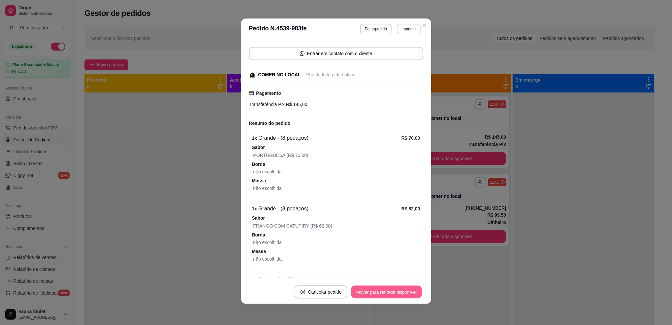
click at [405, 291] on button "Mover para retirada disponível" at bounding box center [386, 291] width 71 height 13
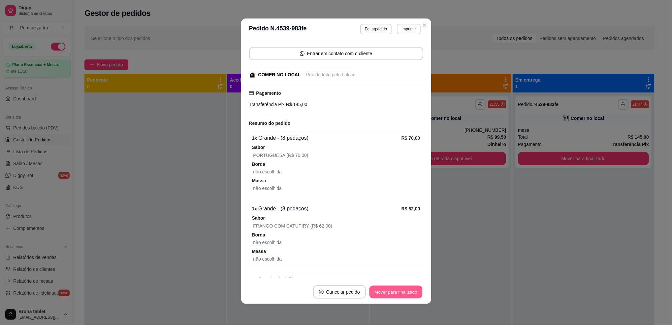
click at [405, 297] on button "Mover para finalizado" at bounding box center [395, 291] width 53 height 13
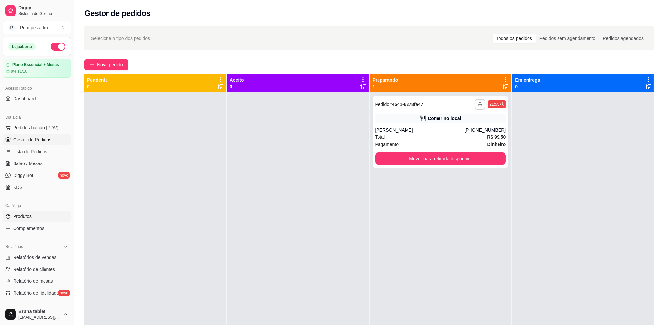
click at [32, 216] on link "Produtos" at bounding box center [37, 216] width 68 height 11
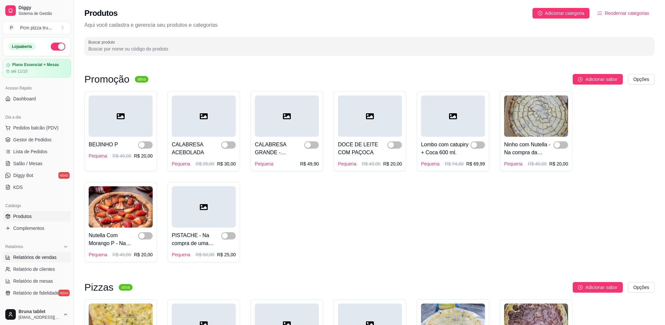
click at [46, 258] on span "Relatórios de vendas" at bounding box center [35, 257] width 44 height 7
select select "ALL"
select select "0"
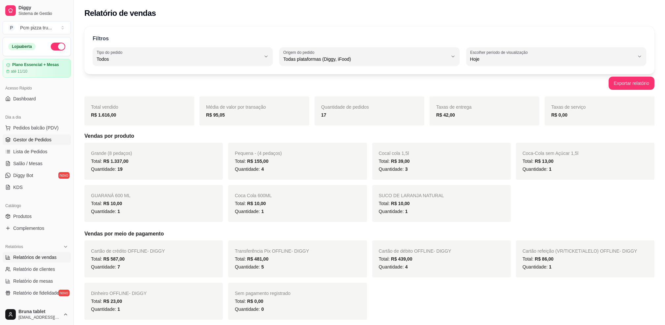
click at [44, 137] on span "Gestor de Pedidos" at bounding box center [32, 139] width 38 height 7
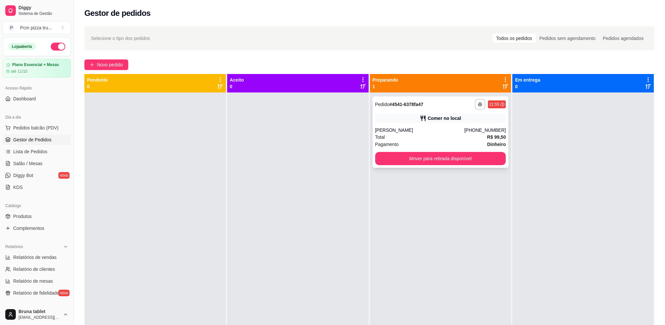
click at [468, 135] on div "Total R$ 99,50" at bounding box center [440, 136] width 131 height 7
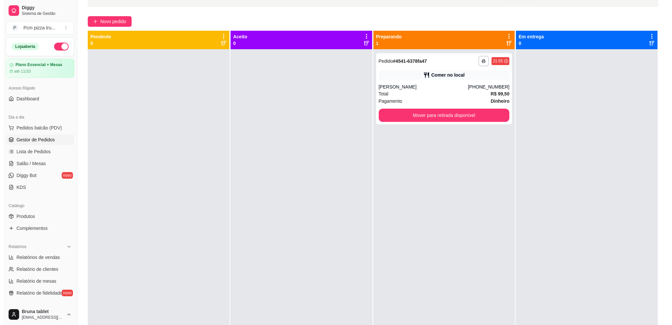
scroll to position [44, 0]
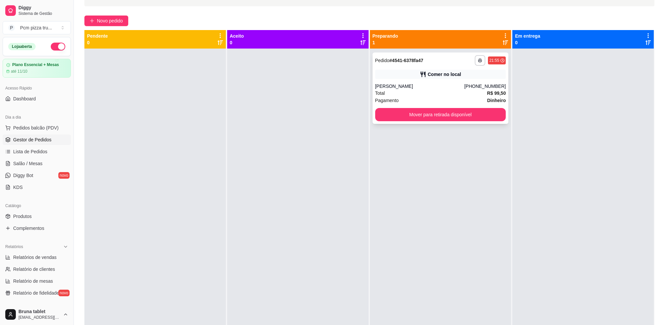
click at [414, 69] on div "**********" at bounding box center [441, 87] width 136 height 71
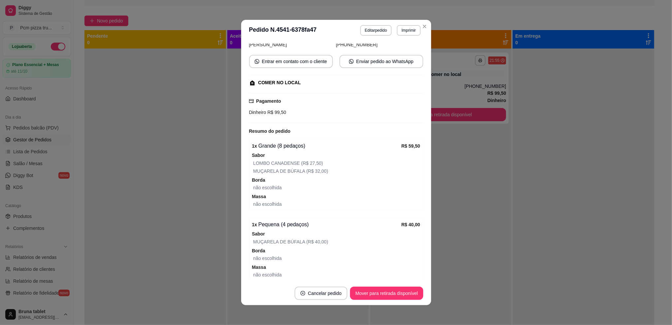
scroll to position [97, 0]
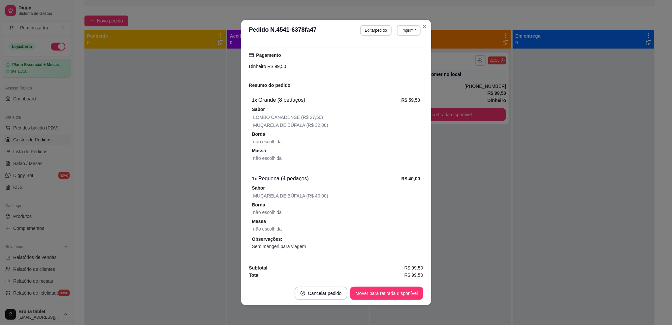
click at [386, 232] on div "1 x Pequena (4 pedaços) R$ 40,00 Sabor MUÇARELA DE BÚFALA (R$ 40,00) Borda não …" at bounding box center [336, 211] width 174 height 81
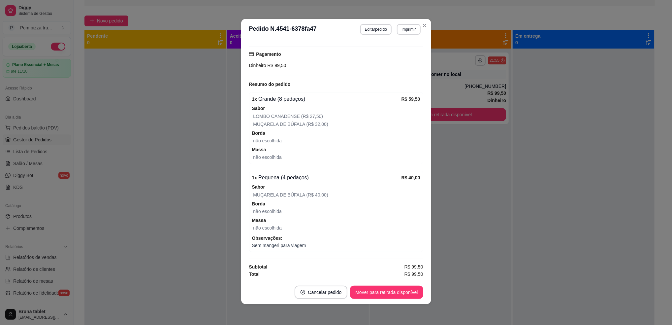
scroll to position [1, 0]
click at [372, 29] on button "Editar pedido" at bounding box center [375, 29] width 31 height 11
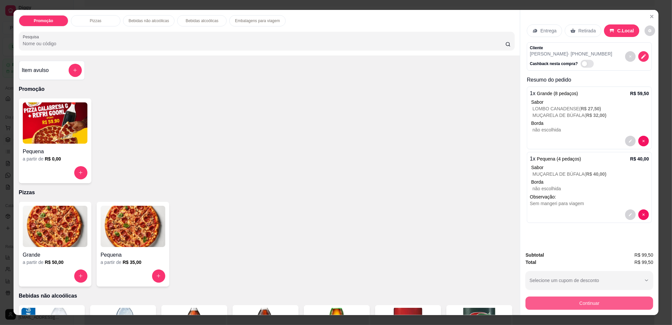
click at [558, 297] on button "Continuar" at bounding box center [589, 302] width 128 height 13
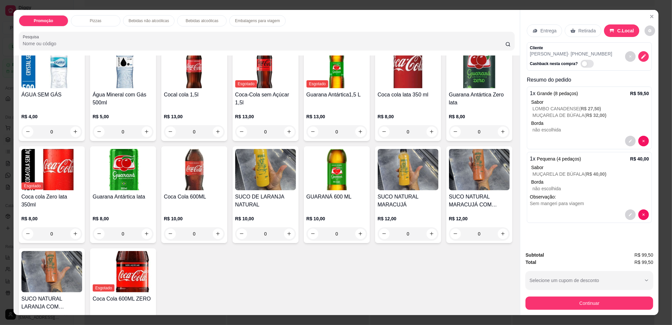
scroll to position [264, 0]
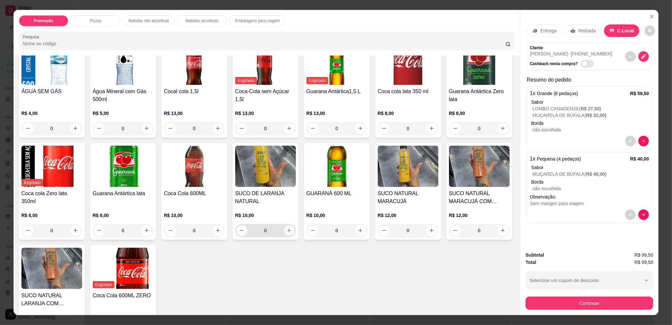
click at [292, 232] on icon "increase-product-quantity" at bounding box center [289, 230] width 5 height 5
type input "1"
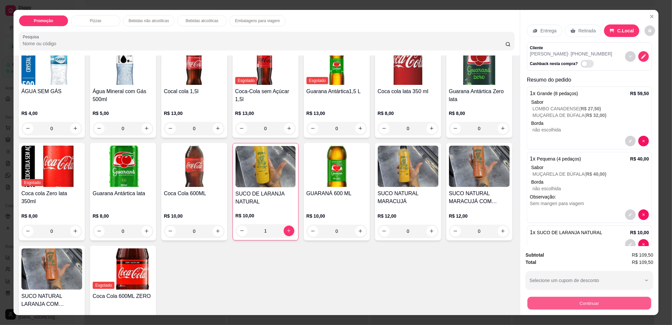
click at [535, 300] on button "Continuar" at bounding box center [589, 302] width 124 height 13
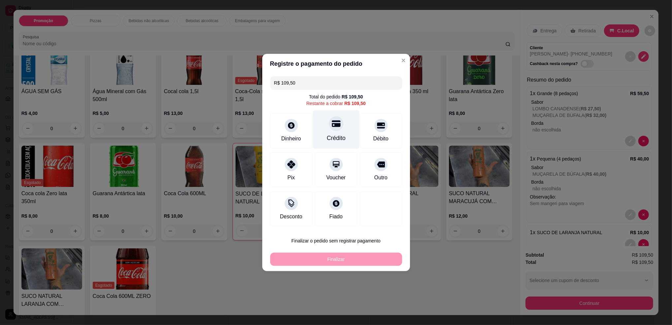
click at [329, 135] on div "Crédito" at bounding box center [335, 138] width 19 height 9
type input "R$ 0,00"
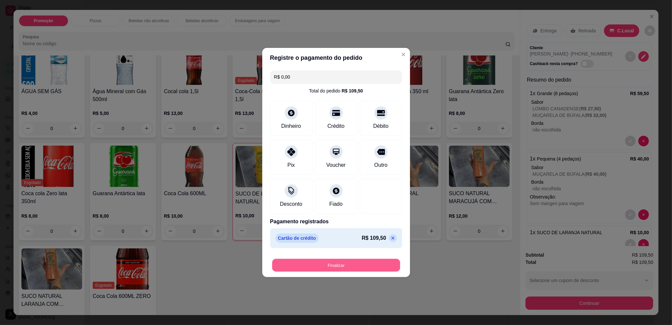
click at [375, 267] on button "Finalizar" at bounding box center [336, 265] width 128 height 13
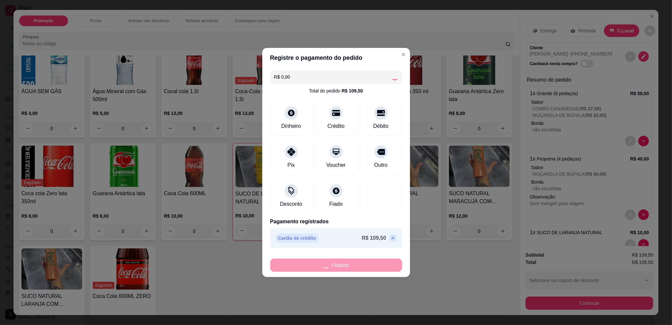
type input "0"
type input "-R$ 109,50"
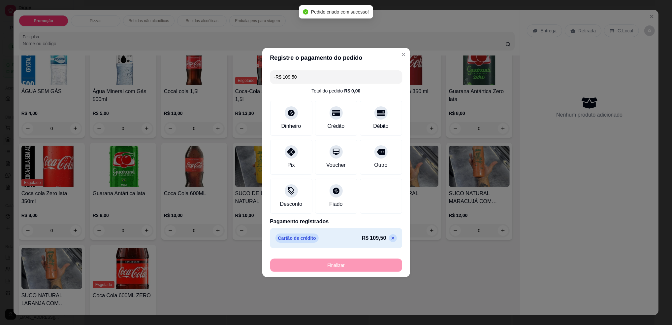
scroll to position [111, 0]
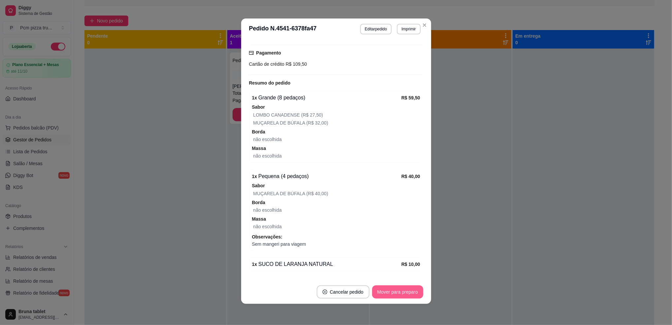
click at [392, 291] on button "Mover para preparo" at bounding box center [397, 291] width 51 height 13
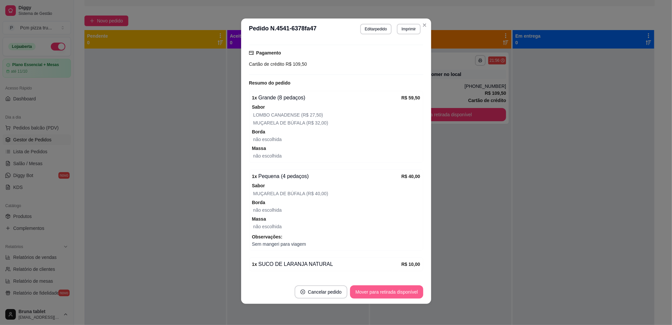
click at [392, 291] on button "Mover para retirada disponível" at bounding box center [386, 291] width 73 height 13
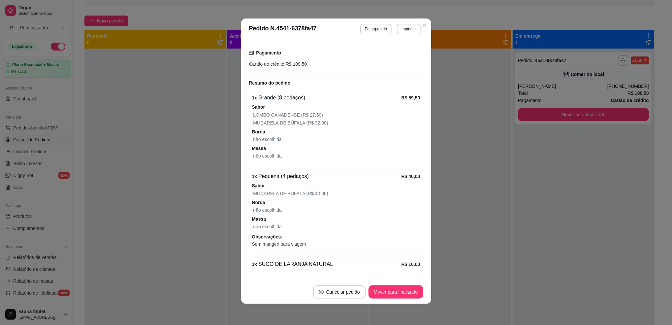
click at [392, 291] on button "Mover para finalizado" at bounding box center [395, 291] width 55 height 13
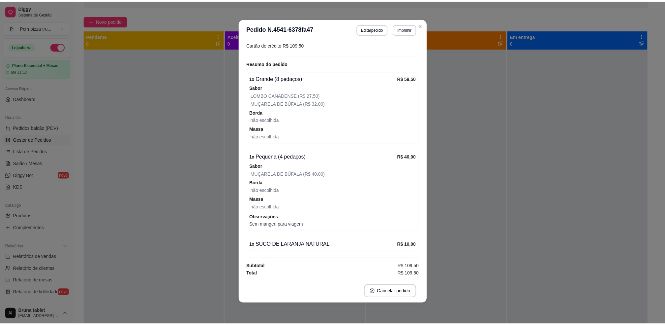
scroll to position [90, 0]
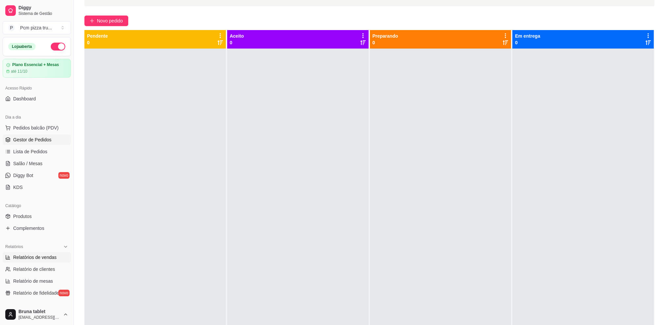
click at [50, 259] on span "Relatórios de vendas" at bounding box center [35, 257] width 44 height 7
select select "ALL"
select select "0"
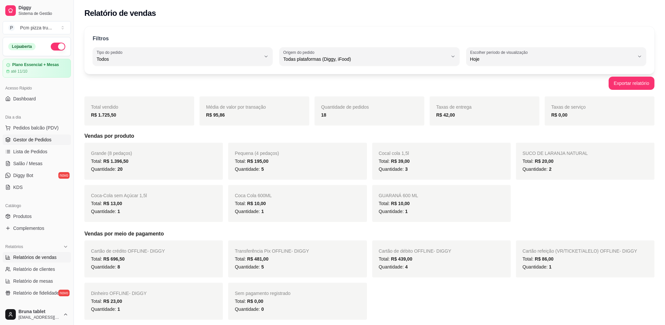
click at [45, 140] on span "Gestor de Pedidos" at bounding box center [32, 139] width 38 height 7
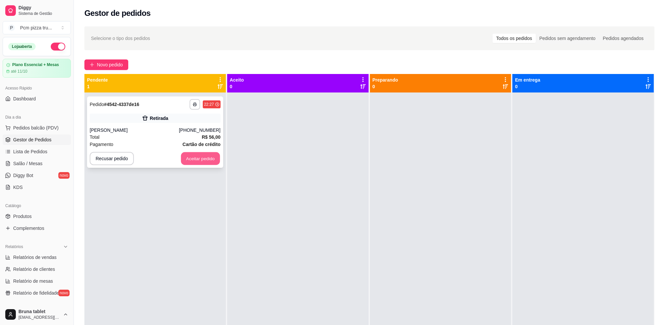
click at [207, 154] on button "Aceitar pedido" at bounding box center [200, 158] width 39 height 13
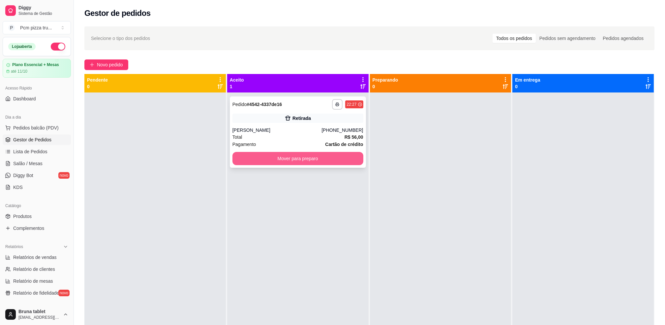
click at [265, 159] on button "Mover para preparo" at bounding box center [297, 158] width 131 height 13
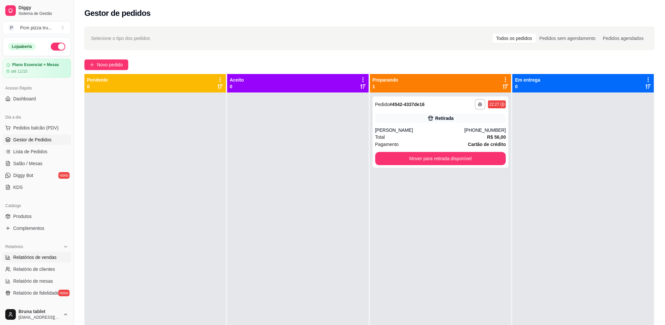
click at [50, 259] on span "Relatórios de vendas" at bounding box center [35, 257] width 44 height 7
select select "ALL"
select select "0"
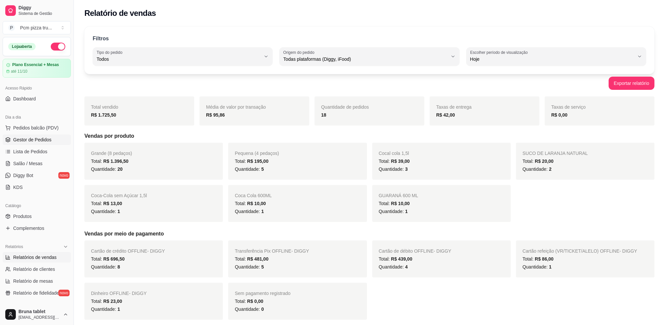
click at [48, 140] on span "Gestor de Pedidos" at bounding box center [32, 139] width 38 height 7
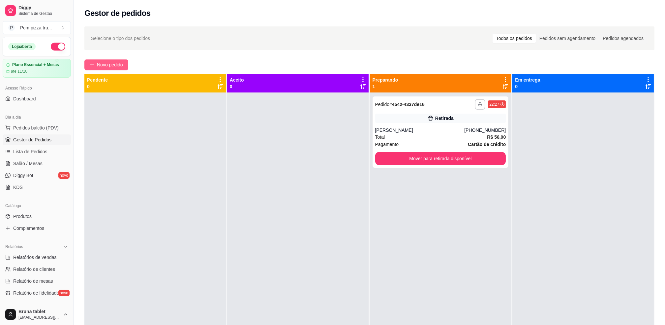
click at [102, 62] on span "Novo pedido" at bounding box center [110, 64] width 26 height 7
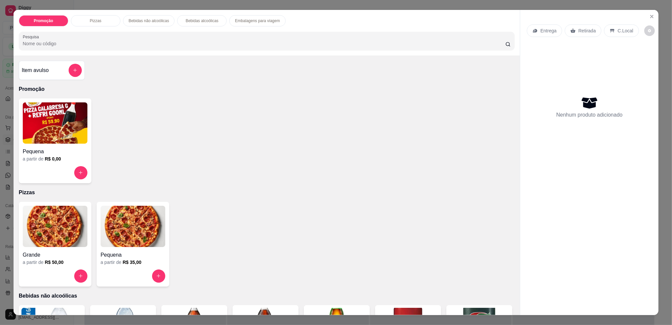
click at [125, 223] on img at bounding box center [133, 225] width 65 height 41
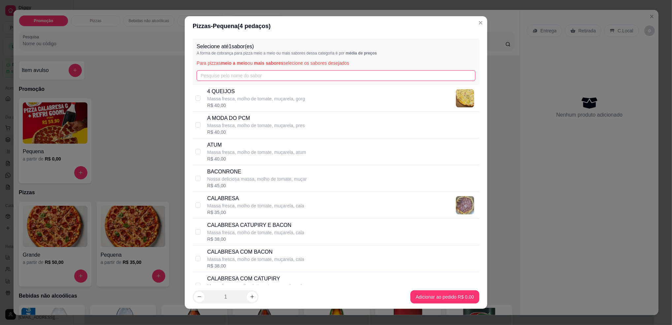
click at [216, 70] on input "text" at bounding box center [336, 75] width 279 height 11
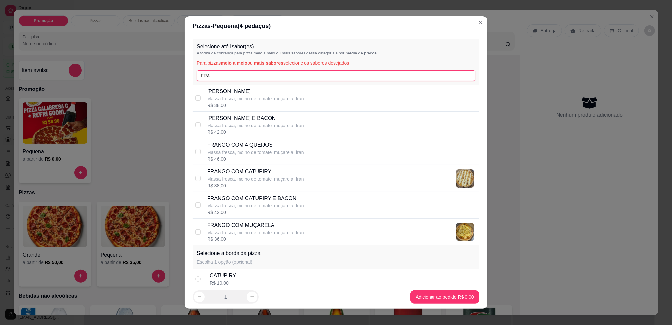
type input "FRA"
click at [319, 170] on div "FRANGO COM CATUPIRY Massa fresca, molho de tomate, muçarela, [PERSON_NAME]$ 38,…" at bounding box center [341, 178] width 269 height 21
checkbox input "true"
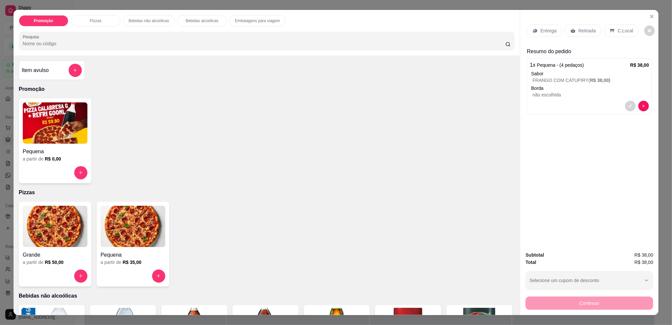
click at [579, 35] on div "Retirada" at bounding box center [583, 30] width 37 height 13
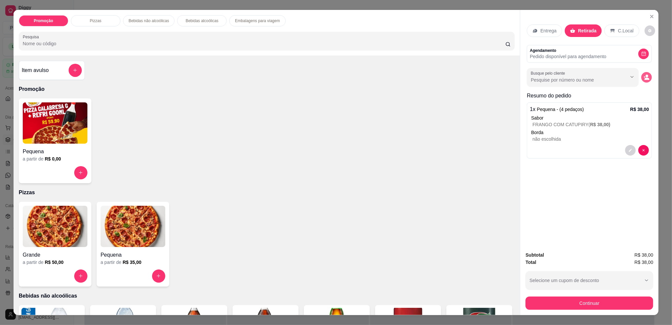
click at [645, 77] on icon "decrease-product-quantity" at bounding box center [646, 77] width 6 height 6
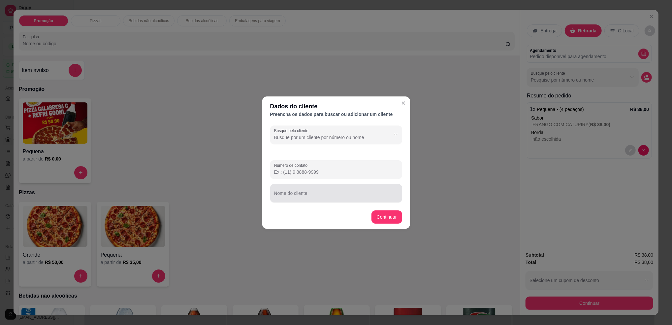
click at [324, 190] on div at bounding box center [336, 192] width 124 height 13
type input "CEZAR"
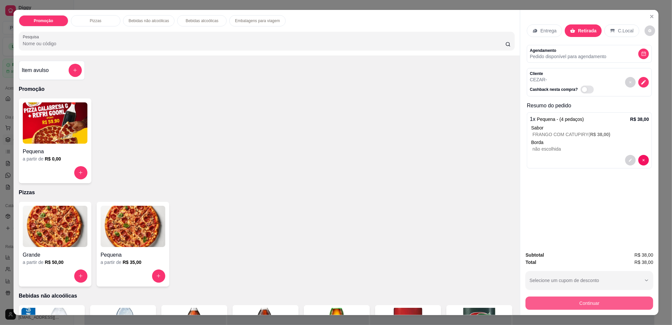
click at [570, 306] on button "Continuar" at bounding box center [589, 302] width 128 height 13
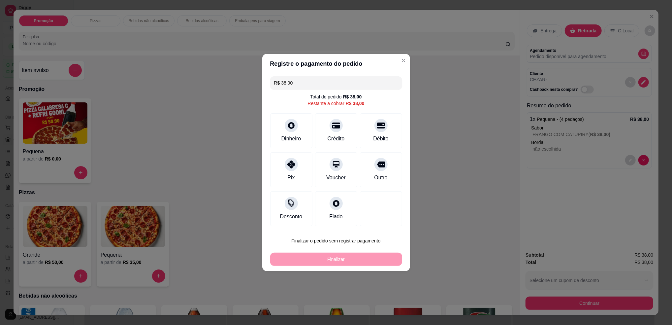
click at [309, 236] on button "Finalizar o pedido sem registrar pagamento" at bounding box center [336, 240] width 132 height 13
click at [371, 294] on button "Confirmar" at bounding box center [377, 295] width 23 height 10
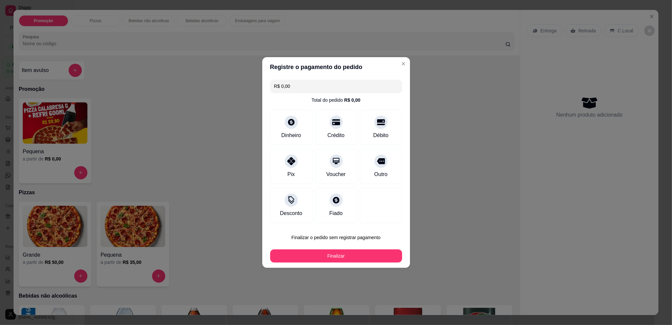
type input "R$ 0,00"
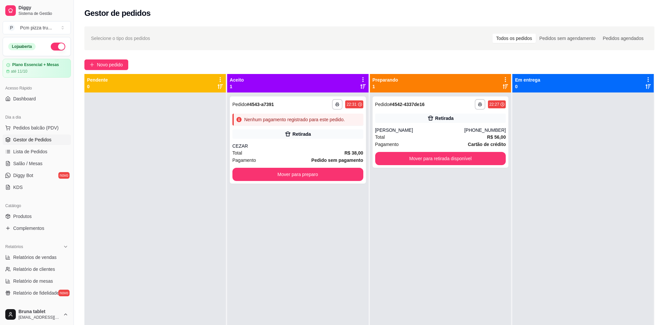
click at [330, 185] on div "**********" at bounding box center [297, 254] width 141 height 325
click at [308, 169] on button "Mover para preparo" at bounding box center [297, 174] width 131 height 13
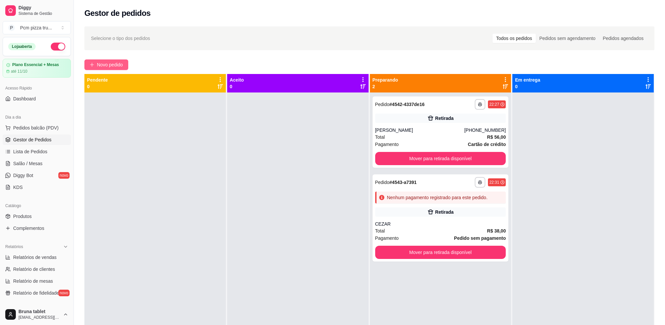
click at [108, 64] on span "Novo pedido" at bounding box center [110, 64] width 26 height 7
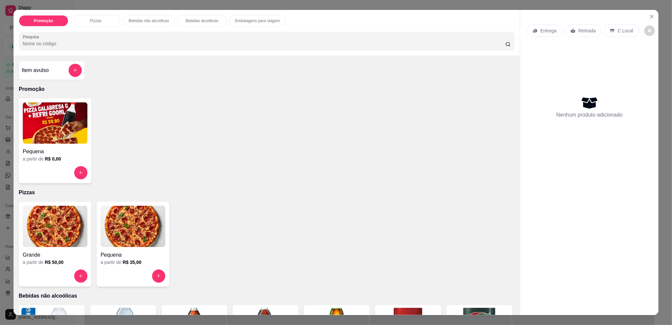
click at [61, 227] on img at bounding box center [55, 225] width 65 height 41
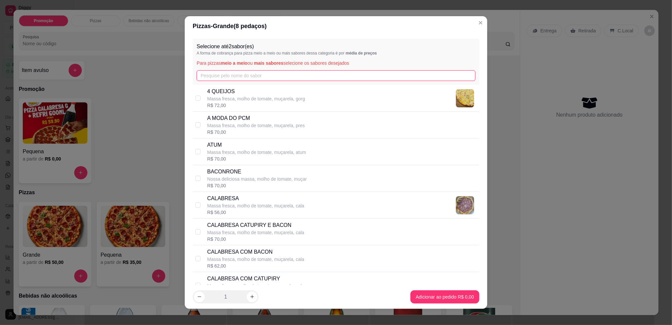
click at [212, 77] on input "text" at bounding box center [336, 75] width 279 height 11
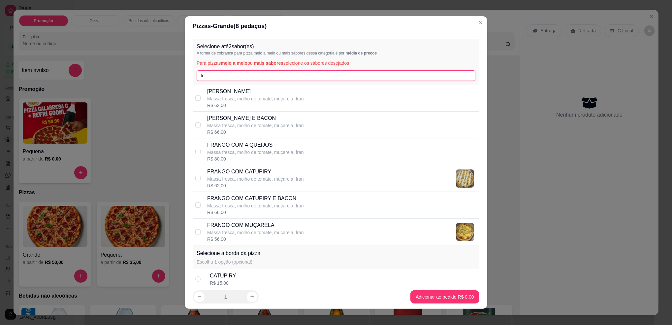
type input "fr"
click at [283, 222] on p "FRANGO COM MUÇARELA" at bounding box center [255, 225] width 97 height 8
checkbox input "true"
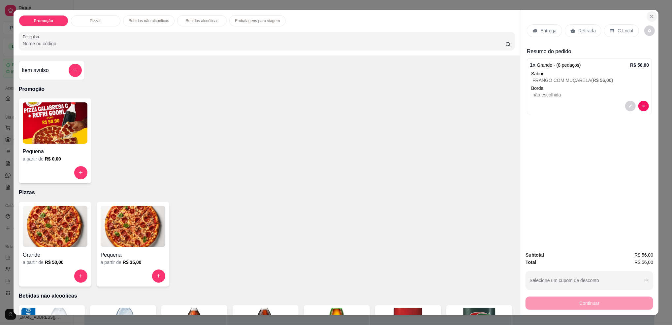
click at [649, 15] on icon "Close" at bounding box center [651, 16] width 5 height 5
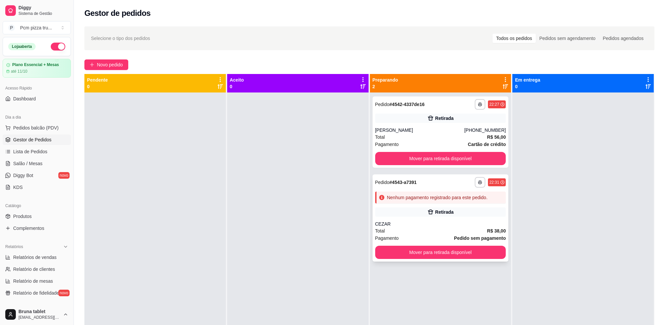
click at [399, 190] on div "**********" at bounding box center [441, 217] width 136 height 87
click at [463, 158] on button "Mover para retirada disponível" at bounding box center [440, 158] width 131 height 13
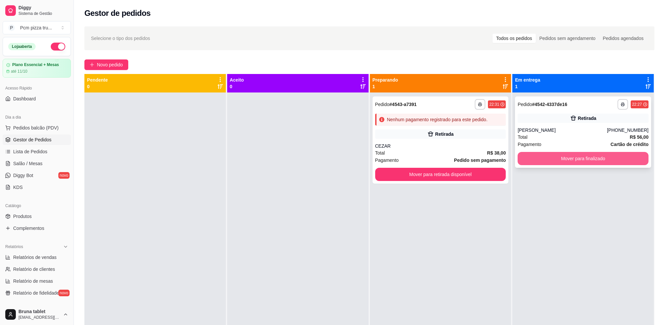
click at [524, 163] on button "Mover para finalizado" at bounding box center [583, 158] width 131 height 13
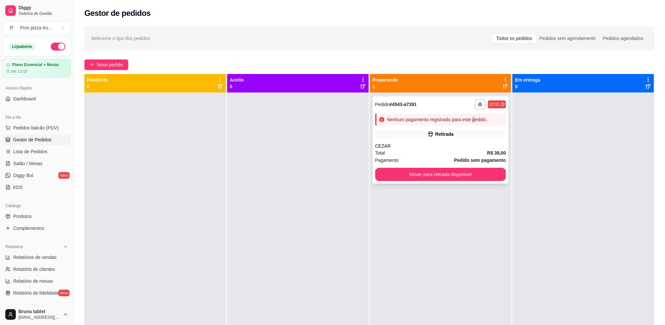
click at [474, 120] on div "Nenhum pagamento registrado para este pedido." at bounding box center [440, 119] width 131 height 12
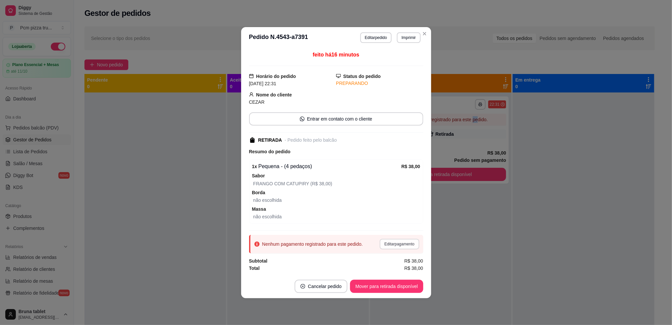
click at [400, 241] on button "Editar pagamento" at bounding box center [399, 243] width 39 height 11
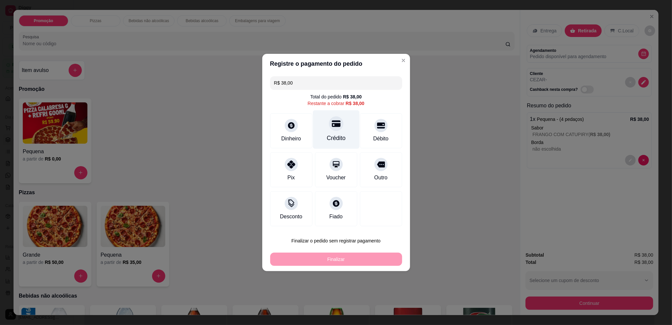
click at [345, 137] on div "Crédito" at bounding box center [336, 129] width 46 height 39
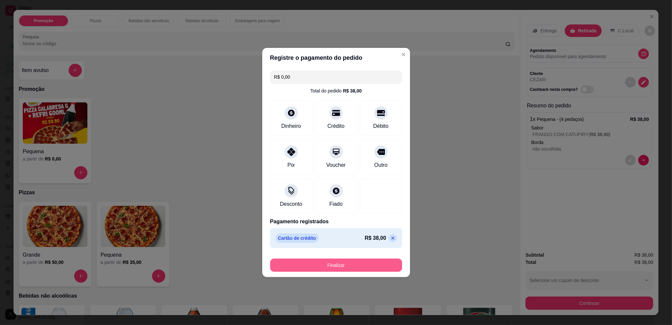
click at [352, 266] on button "Finalizar" at bounding box center [336, 264] width 132 height 13
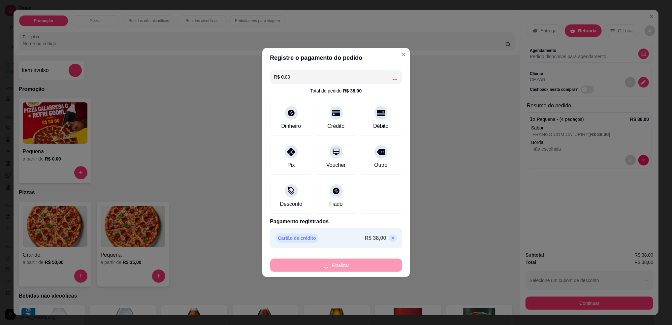
type input "-R$ 38,00"
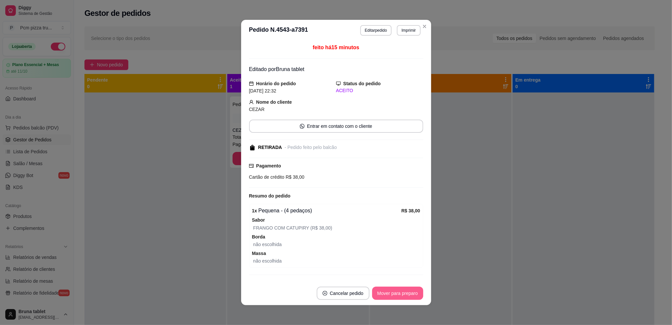
click at [380, 290] on button "Mover para preparo" at bounding box center [397, 292] width 51 height 13
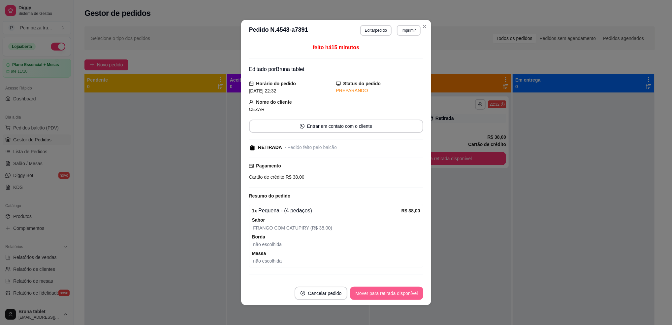
click at [381, 289] on button "Mover para retirada disponível" at bounding box center [386, 292] width 73 height 13
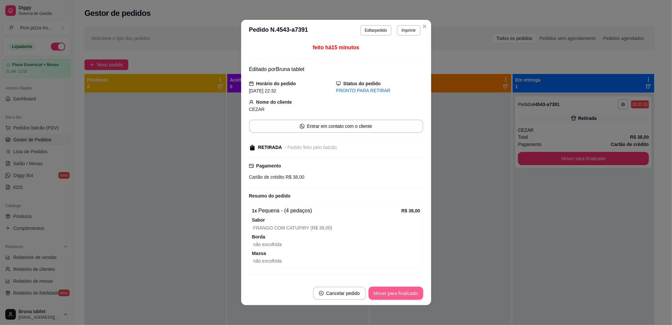
click at [380, 290] on button "Mover para finalizado" at bounding box center [395, 292] width 55 height 13
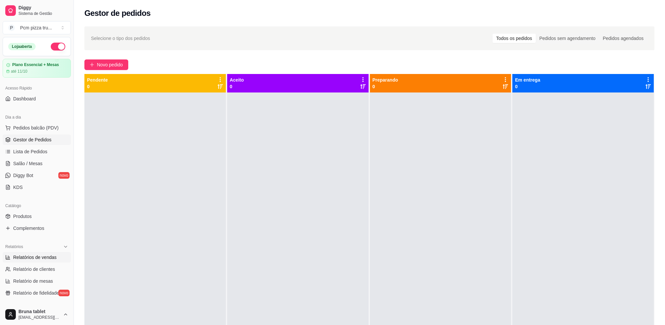
click at [36, 257] on span "Relatórios de vendas" at bounding box center [35, 257] width 44 height 7
select select "ALL"
select select "0"
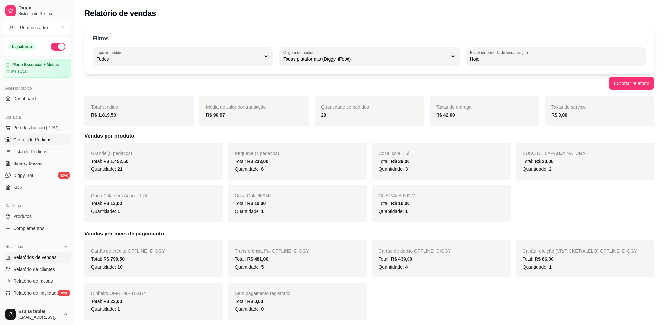
click at [36, 138] on span "Gestor de Pedidos" at bounding box center [32, 139] width 38 height 7
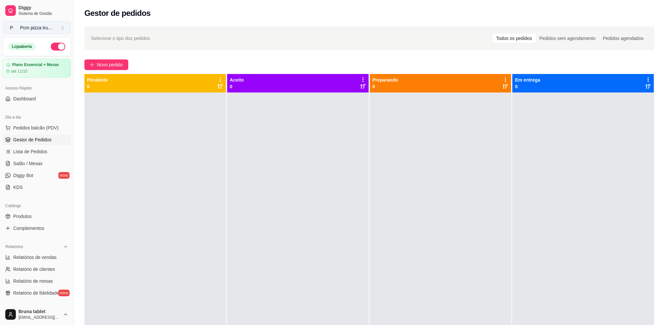
drag, startPoint x: 50, startPoint y: 46, endPoint x: 56, endPoint y: 34, distance: 13.4
click at [51, 46] on button "button" at bounding box center [58, 47] width 15 height 8
